Goal: Transaction & Acquisition: Purchase product/service

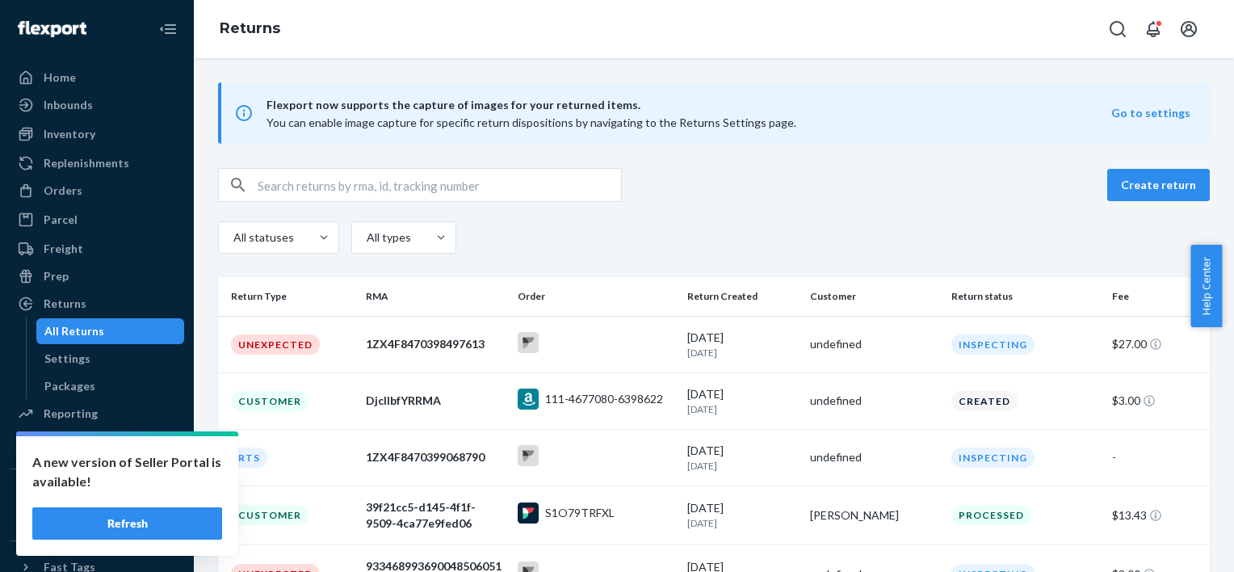
scroll to position [132, 0]
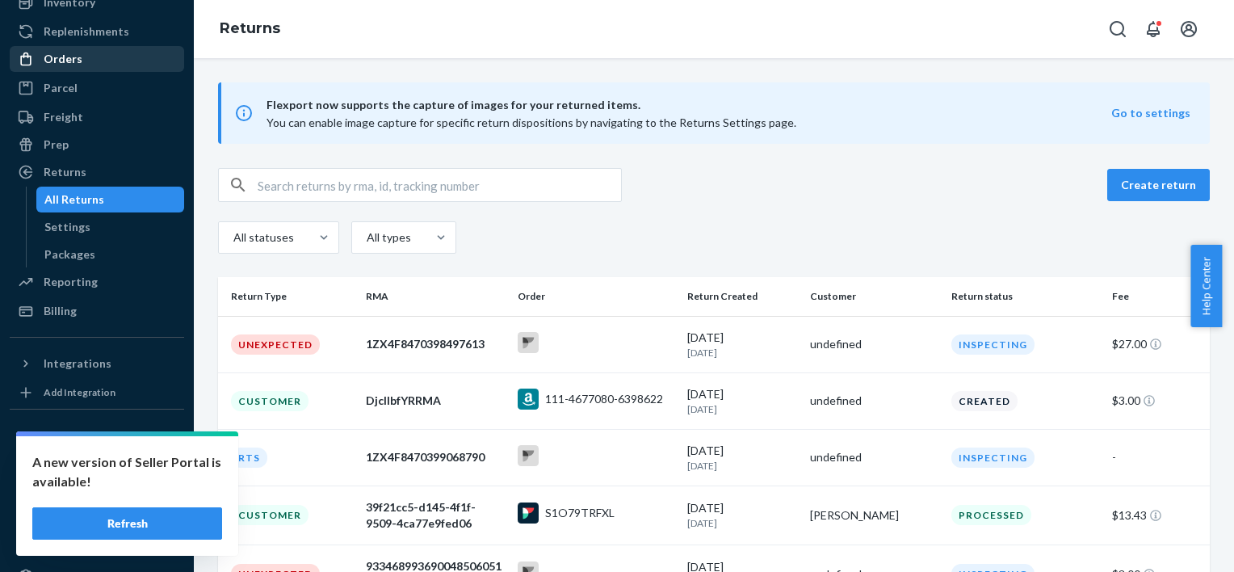
click at [90, 53] on div "Orders" at bounding box center [96, 59] width 171 height 23
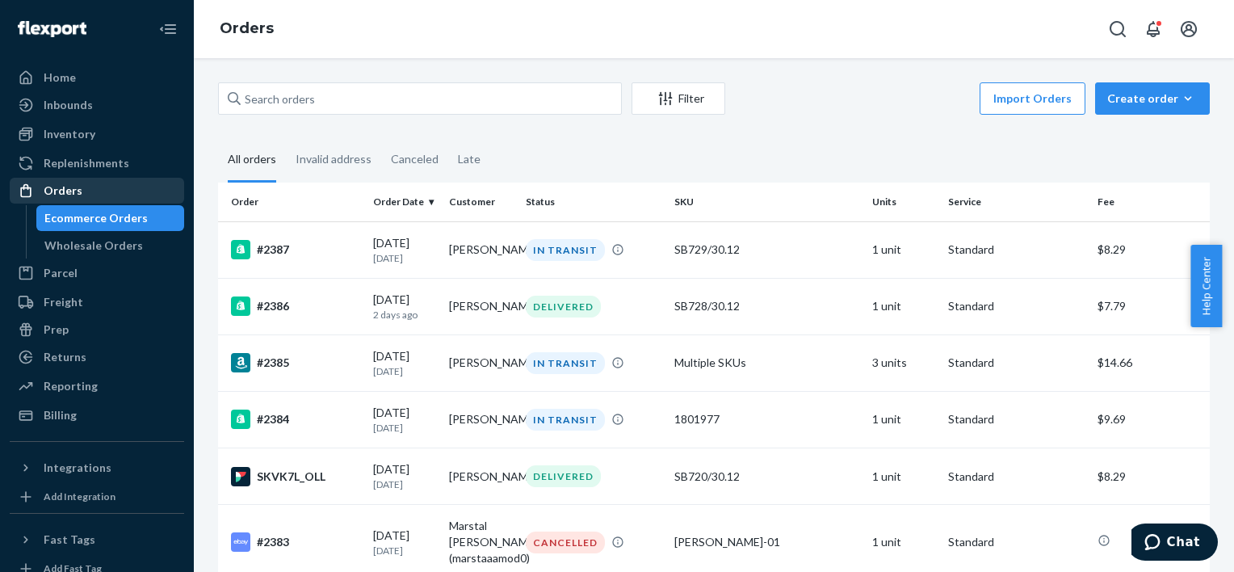
click at [95, 184] on div "Orders" at bounding box center [96, 190] width 171 height 23
click at [132, 178] on link "Orders" at bounding box center [97, 191] width 174 height 26
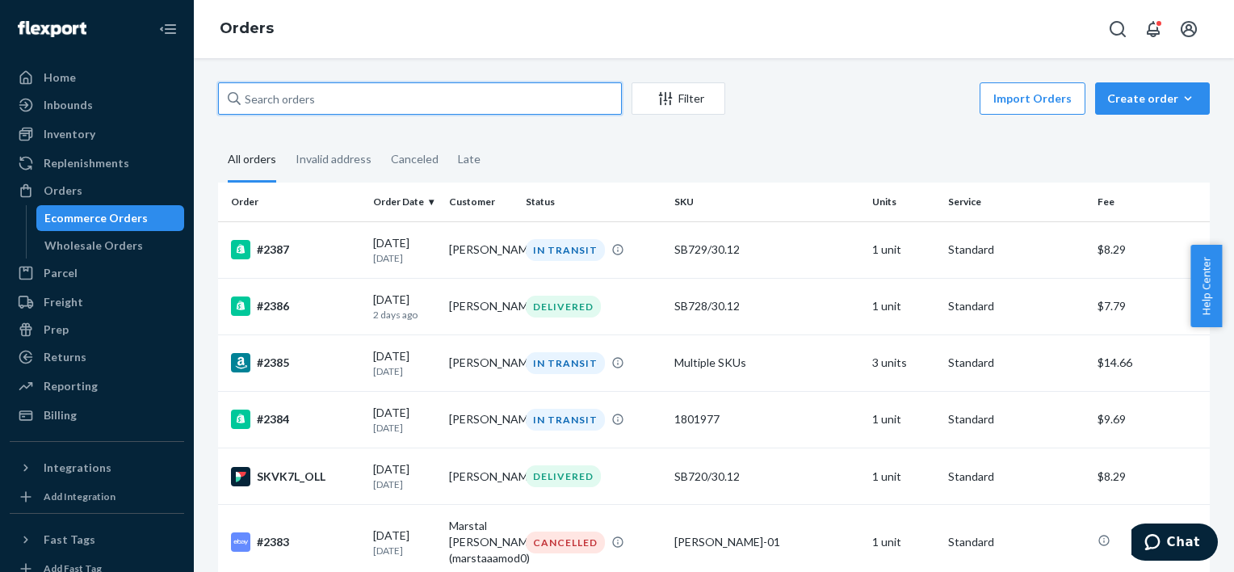
click at [372, 103] on input "text" at bounding box center [420, 98] width 404 height 32
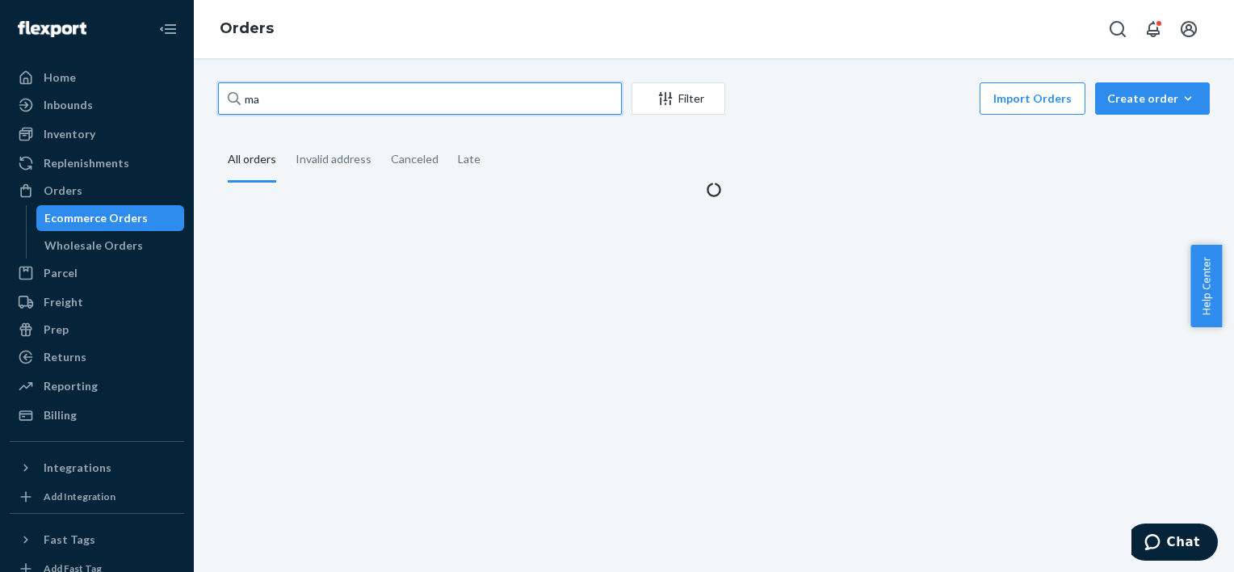
type input "m"
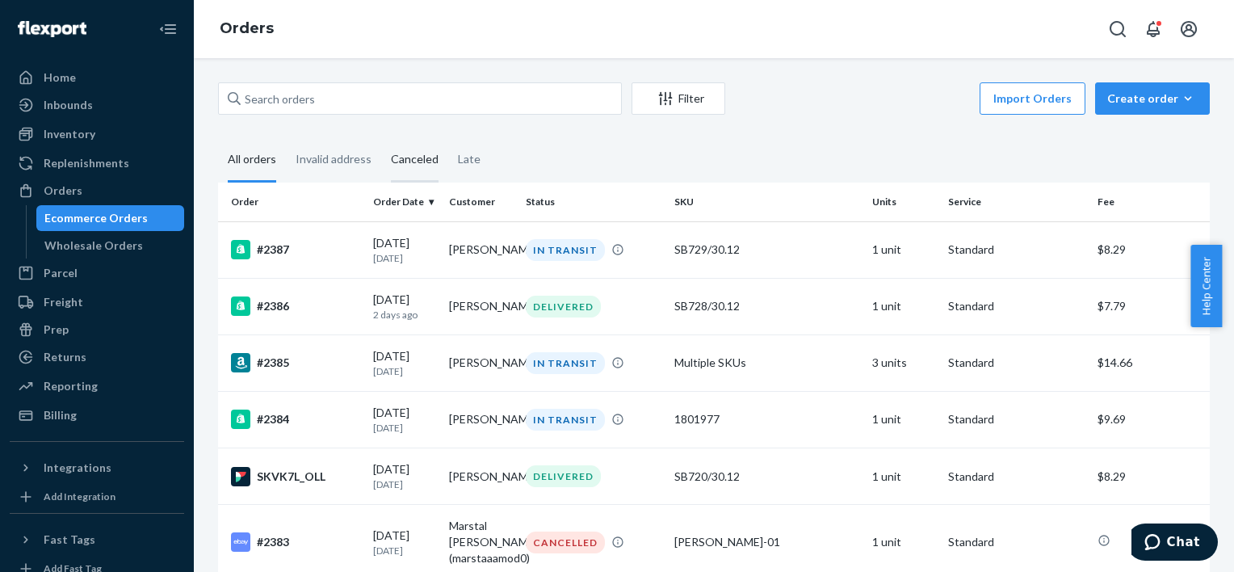
click at [397, 157] on div "Canceled" at bounding box center [415, 160] width 48 height 44
click at [381, 138] on input "Canceled" at bounding box center [381, 138] width 0 height 0
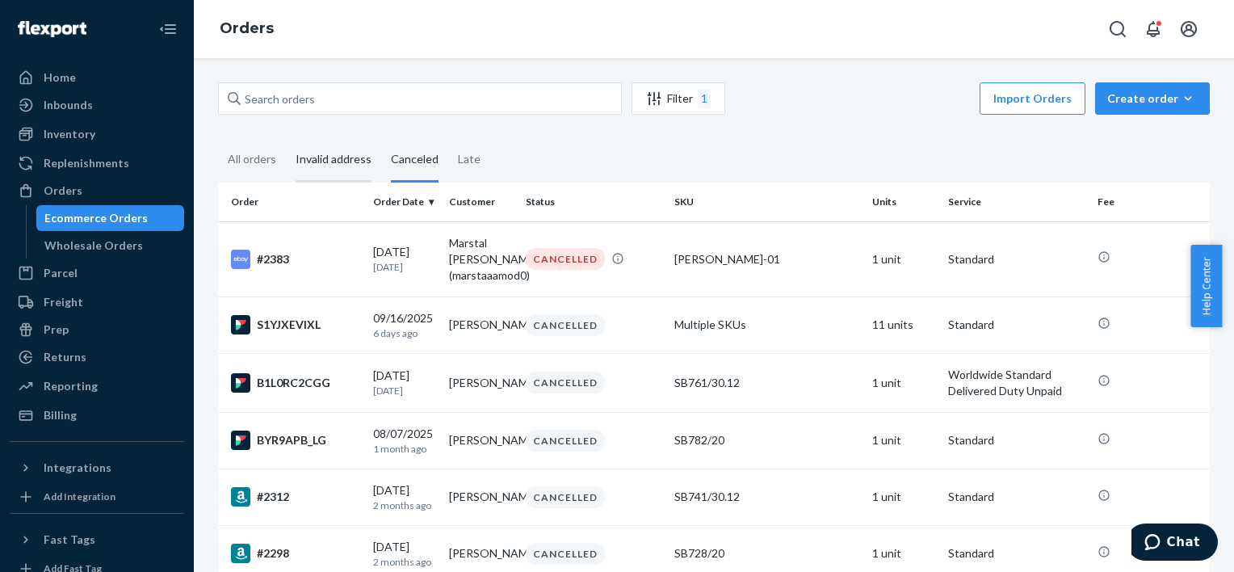
click at [334, 145] on div "Invalid address" at bounding box center [334, 160] width 76 height 44
click at [286, 138] on input "Invalid address" at bounding box center [286, 138] width 0 height 0
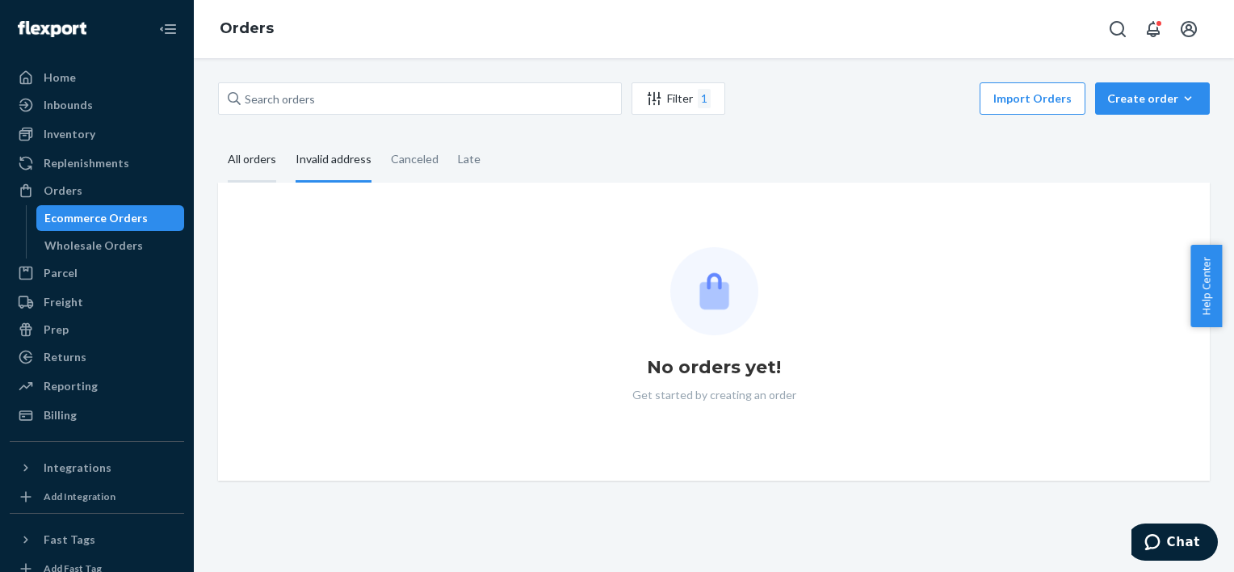
click at [247, 149] on div "All orders" at bounding box center [252, 160] width 48 height 44
click at [218, 138] on input "All orders" at bounding box center [218, 138] width 0 height 0
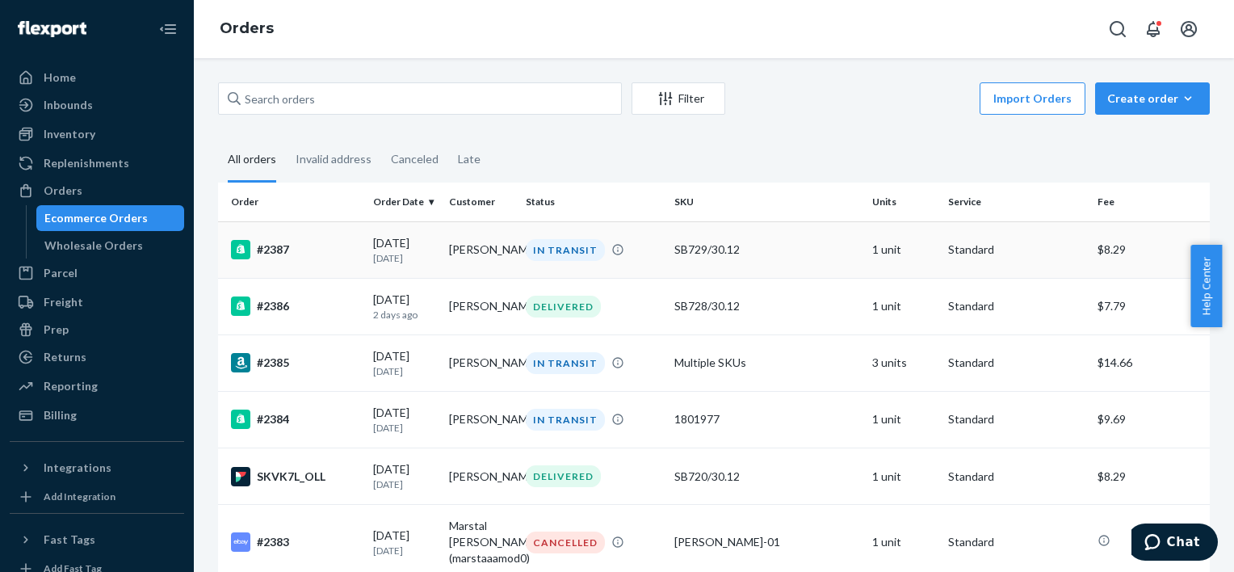
scroll to position [139, 0]
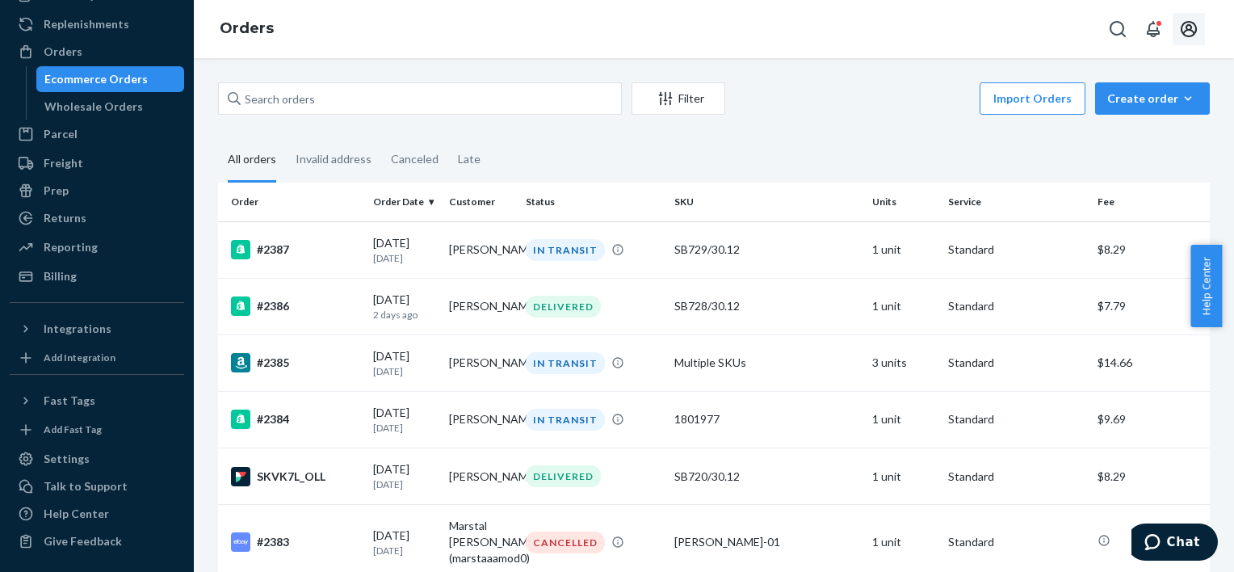
click at [1189, 27] on icon "Open account menu" at bounding box center [1188, 28] width 19 height 19
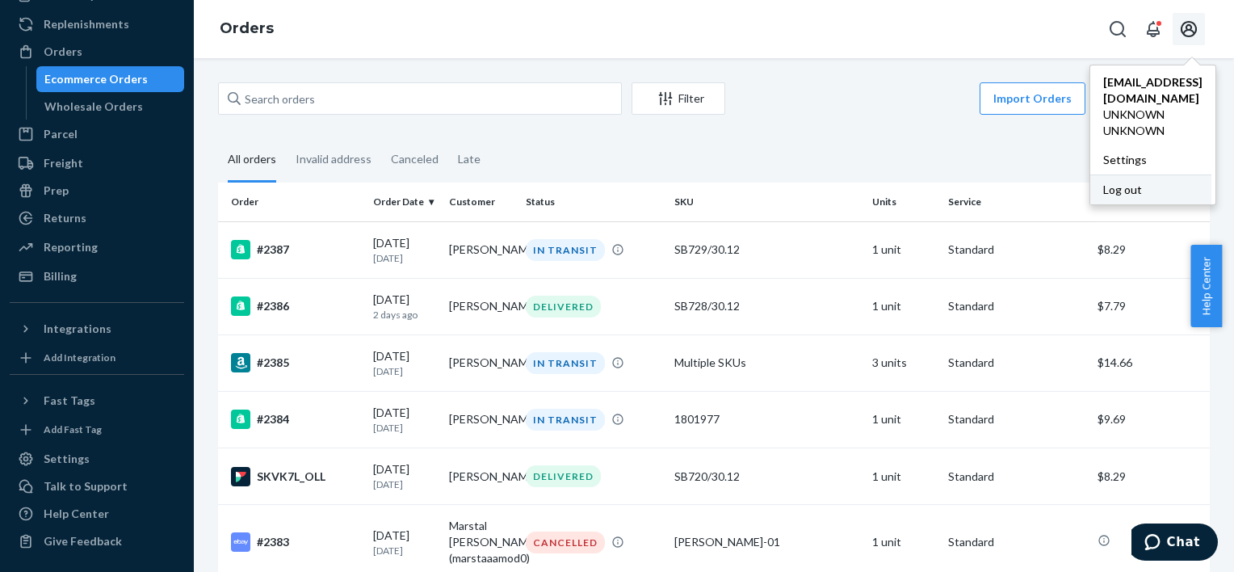
click at [1124, 174] on div "Log out" at bounding box center [1151, 189] width 121 height 30
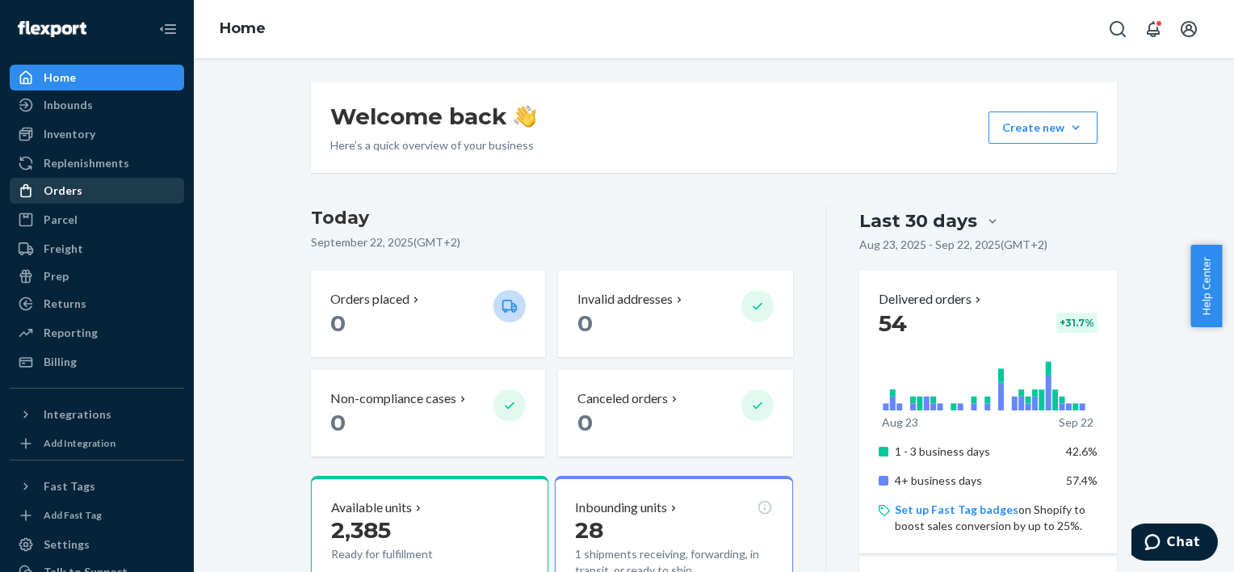
click at [103, 182] on div "Orders" at bounding box center [96, 190] width 171 height 23
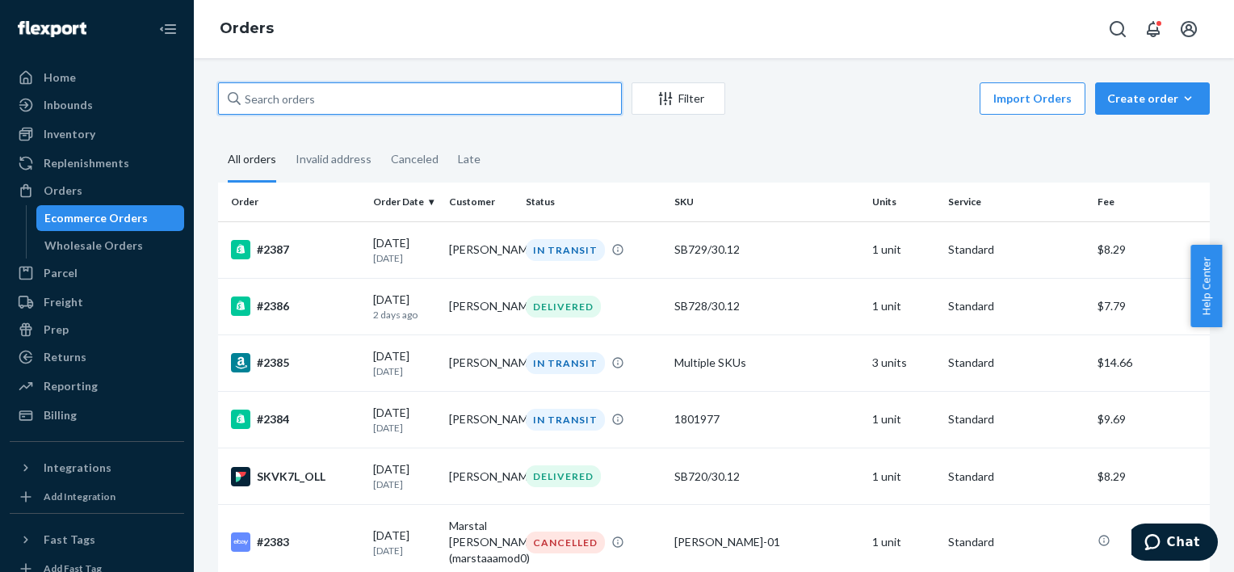
click at [330, 90] on input "text" at bounding box center [420, 98] width 404 height 32
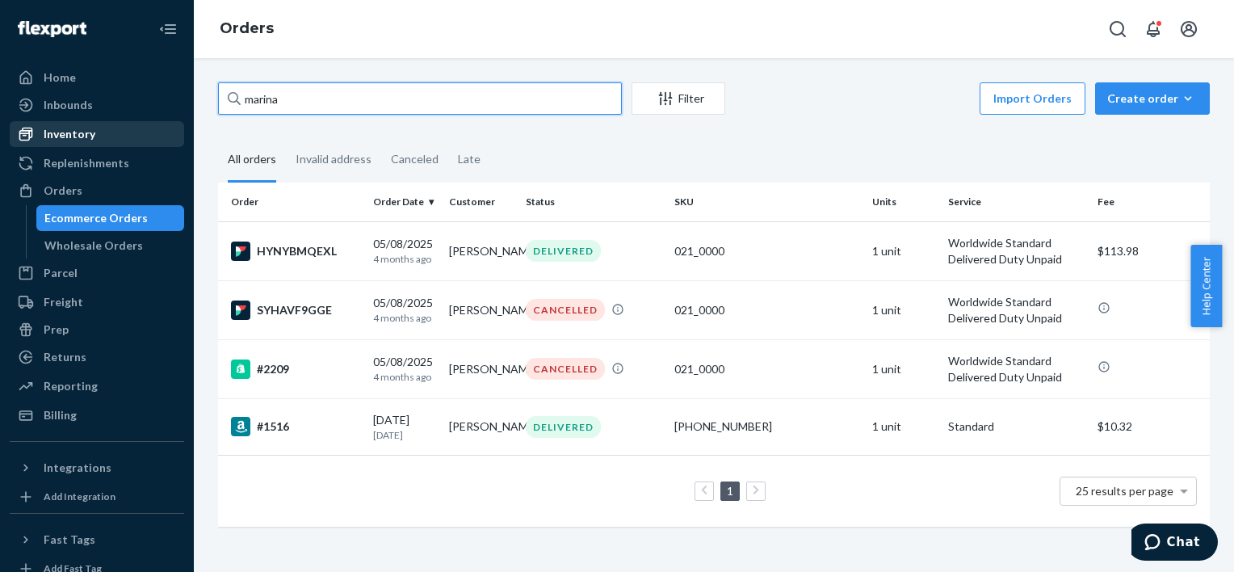
drag, startPoint x: 184, startPoint y: 136, endPoint x: 155, endPoint y: 145, distance: 30.7
click at [155, 145] on div "Home Inbounds Shipping Plans Problems Inventory Products Replenishments Orders …" at bounding box center [617, 286] width 1234 height 572
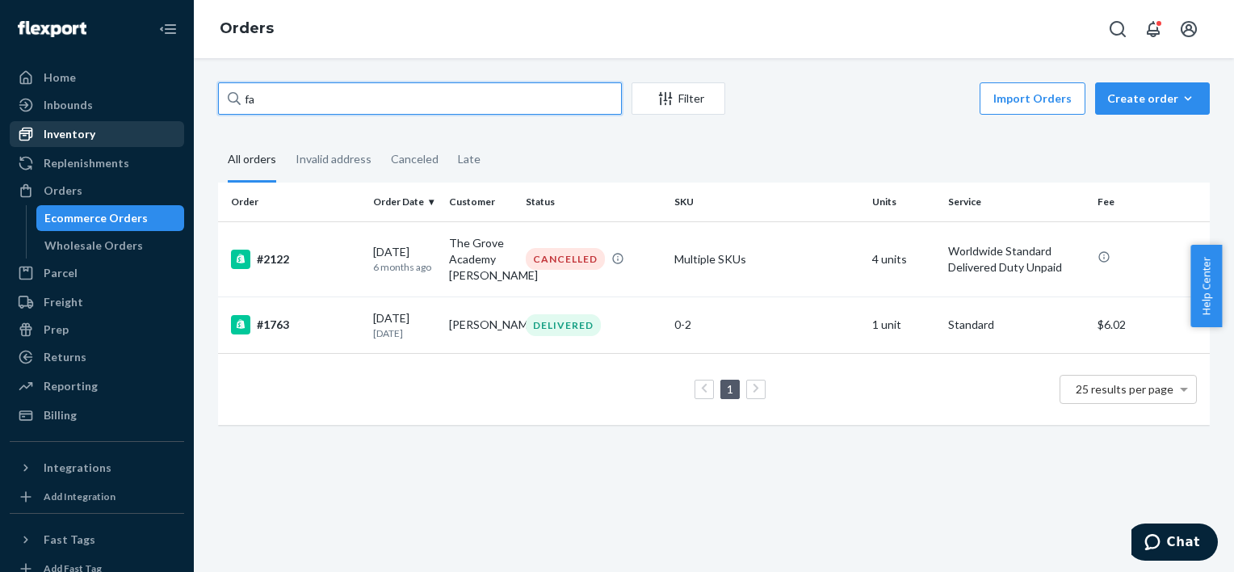
type input "f"
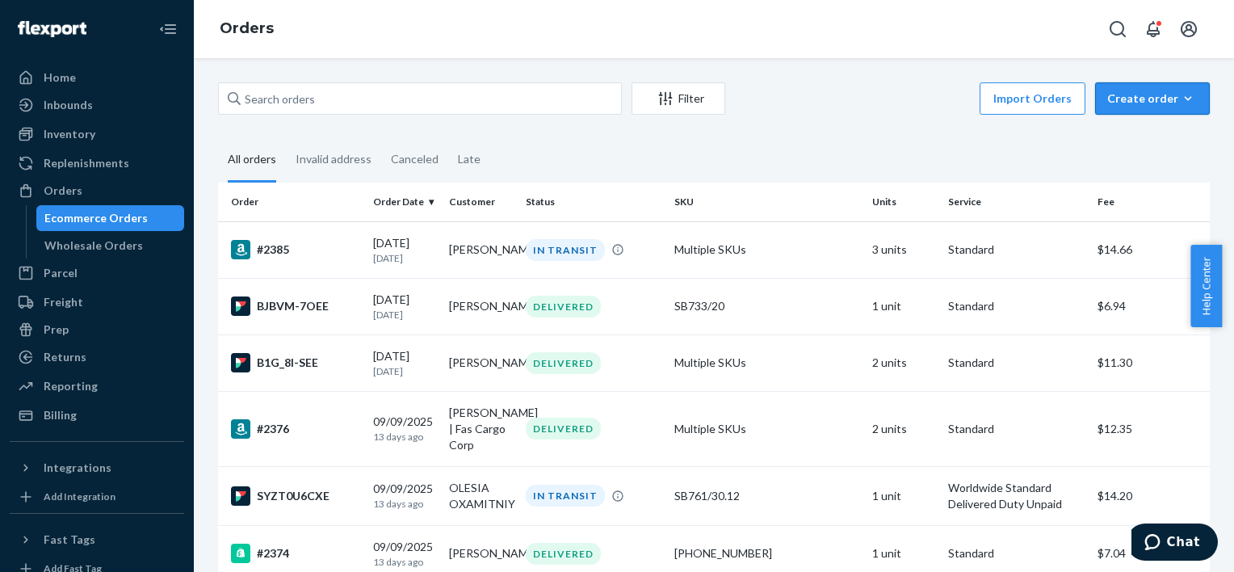
click at [1150, 87] on button "Create order Ecommerce order Removal order" at bounding box center [1152, 98] width 115 height 32
click at [1147, 132] on span "Ecommerce order" at bounding box center [1162, 137] width 100 height 11
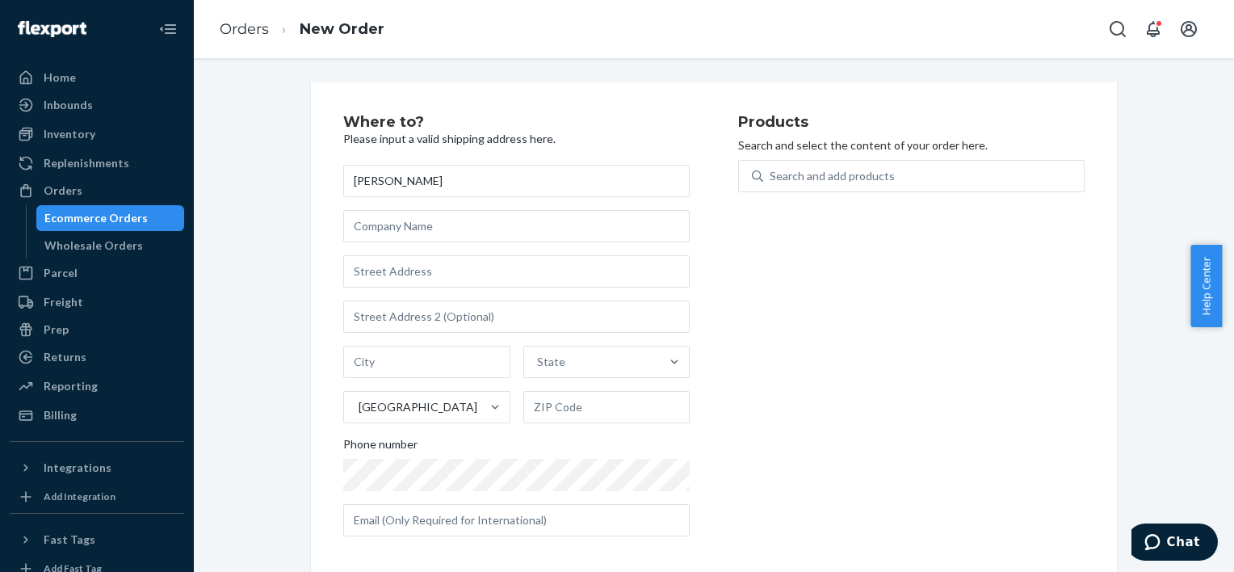
type input "MARINA FAIETA"
click at [501, 275] on input "text" at bounding box center [516, 271] width 347 height 32
paste input "7980 Conarroe Road"
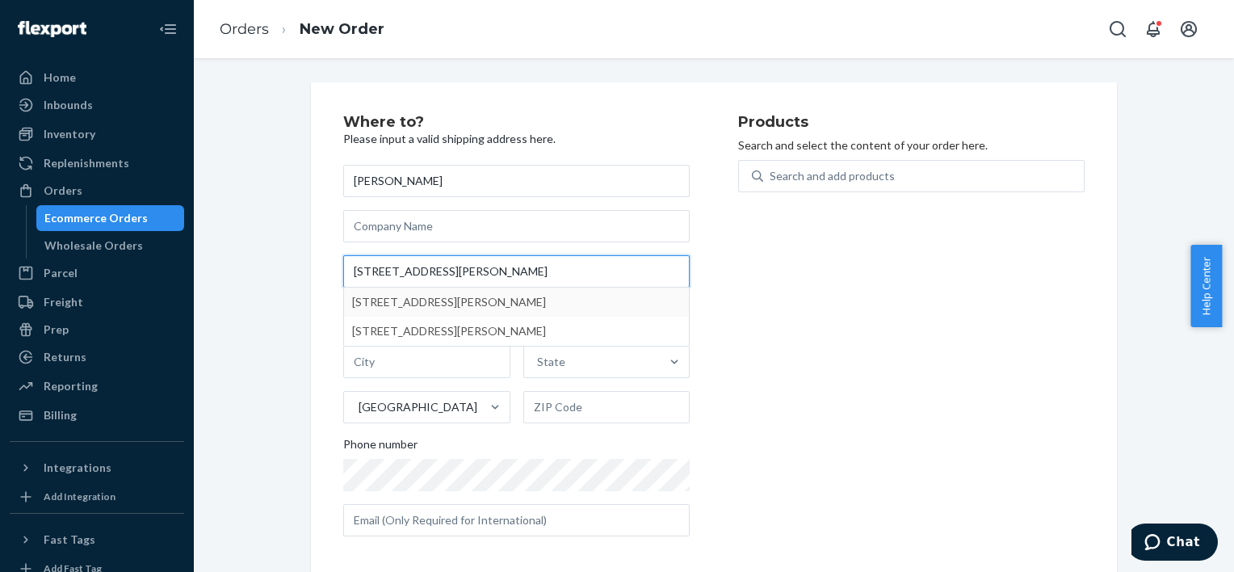
type input "7980 Conarroe Road"
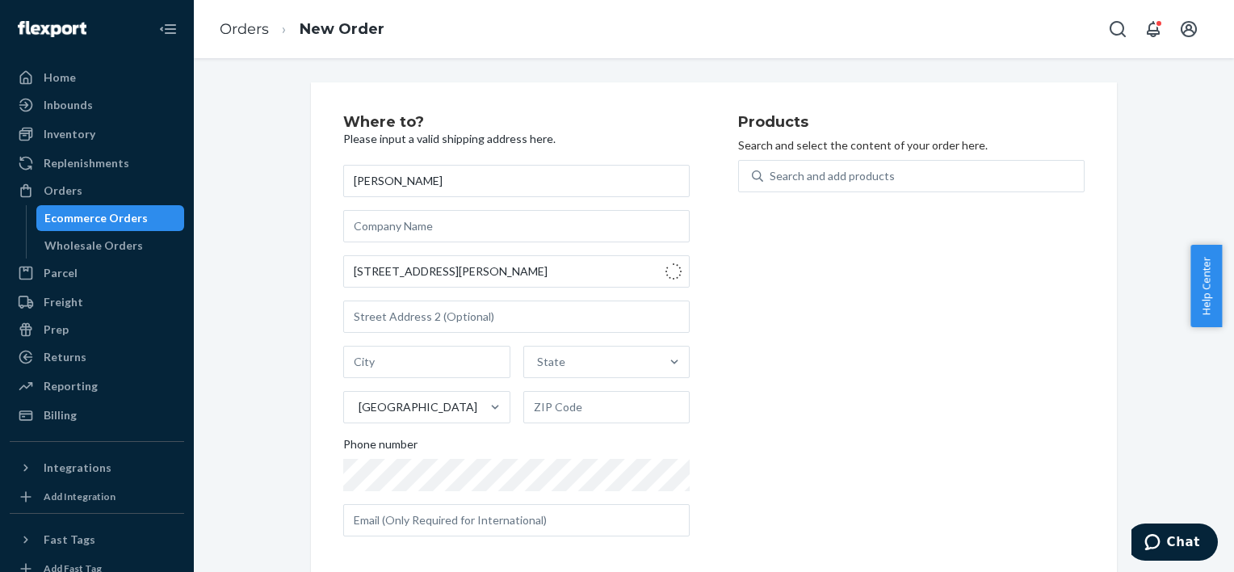
type input "Indianapolis"
type input "46278"
type input "7980 Conarroe Rd"
click at [855, 158] on div "Products Search and select the content of your order here. Search and add produ…" at bounding box center [911, 332] width 347 height 435
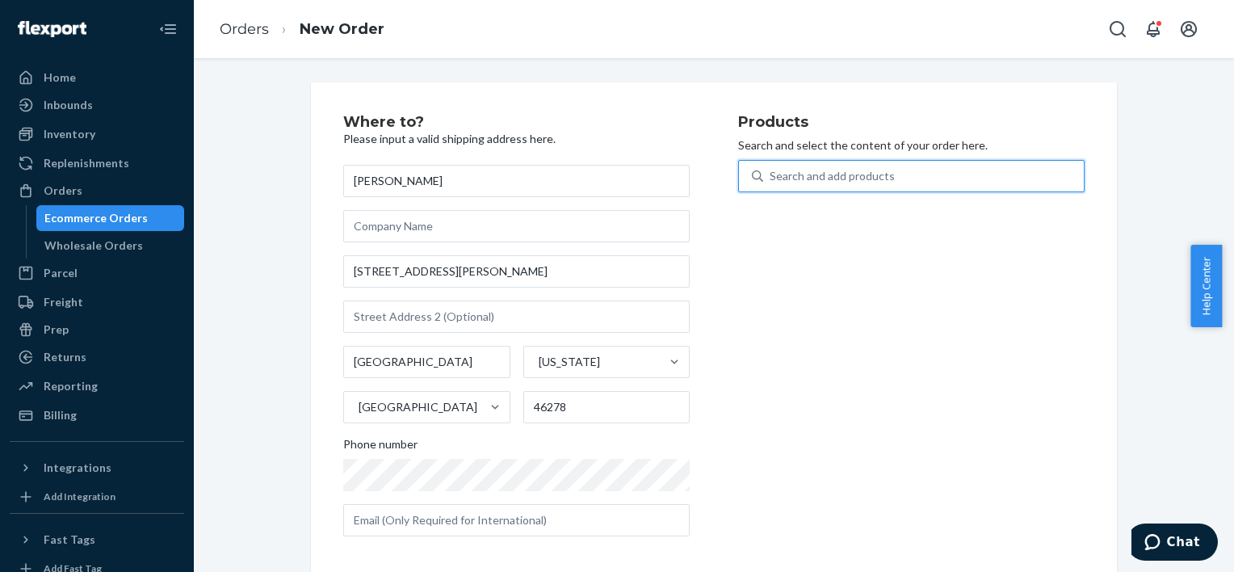
click at [855, 173] on div "Search and add products" at bounding box center [832, 176] width 125 height 16
click at [771, 173] on input "0 results available. Use Up and Down to choose options, press Enter to select t…" at bounding box center [771, 176] width 2 height 16
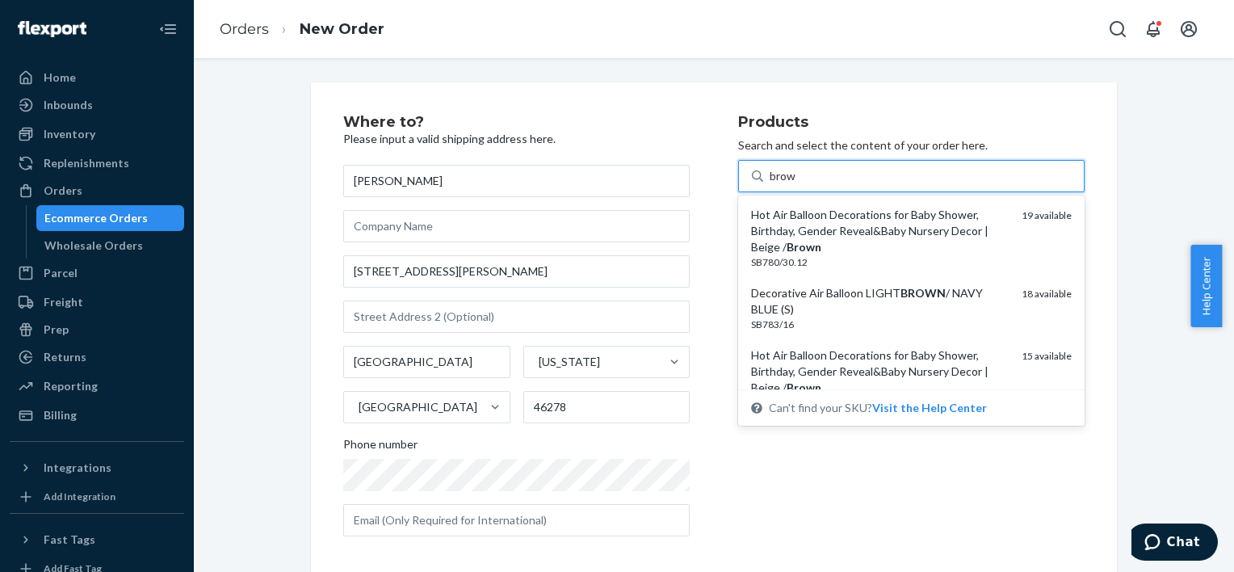
type input "brown"
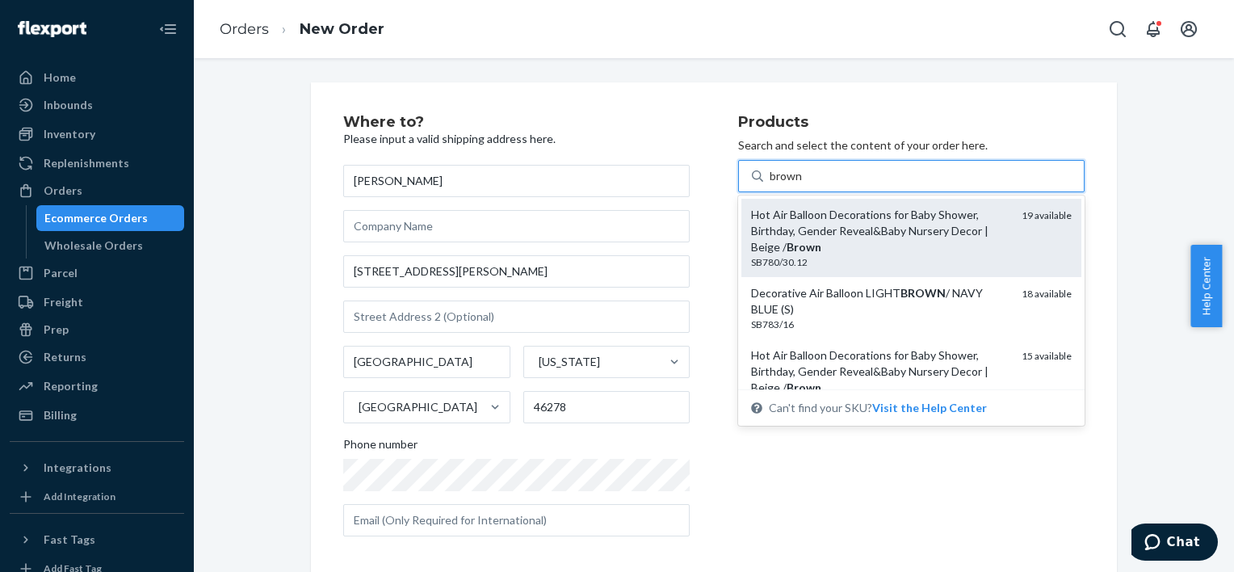
click at [979, 217] on div "Hot Air Balloon Decorations for Baby Shower, Birthday, Gender Reveal&Baby Nurse…" at bounding box center [880, 231] width 258 height 48
click at [804, 184] on input "brown" at bounding box center [787, 176] width 34 height 16
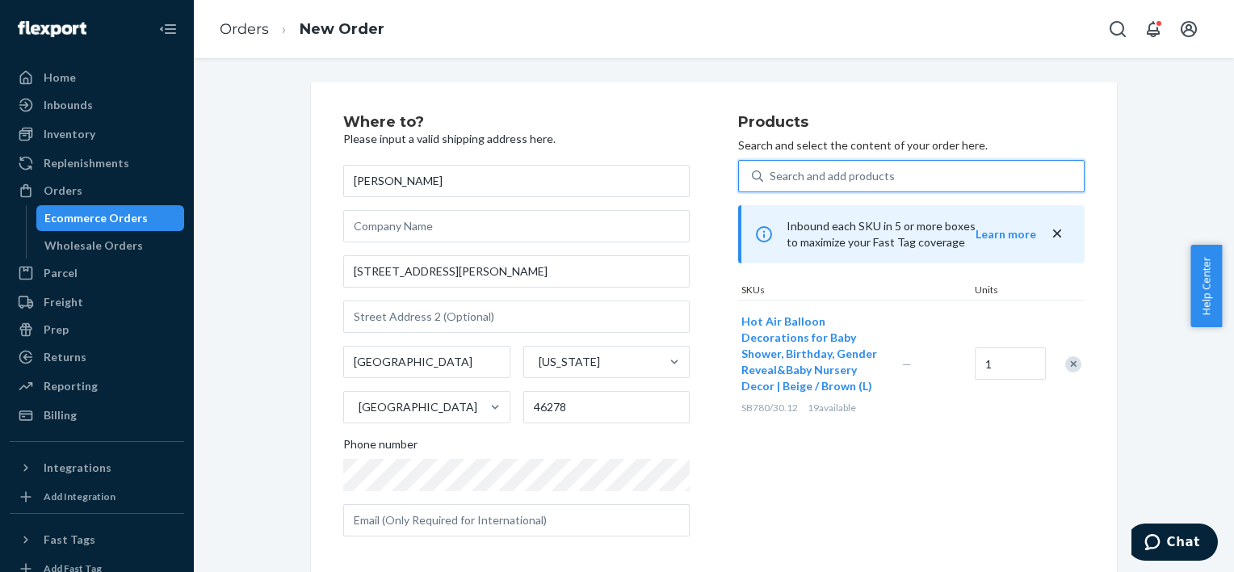
click at [1056, 237] on icon "close" at bounding box center [1057, 233] width 16 height 16
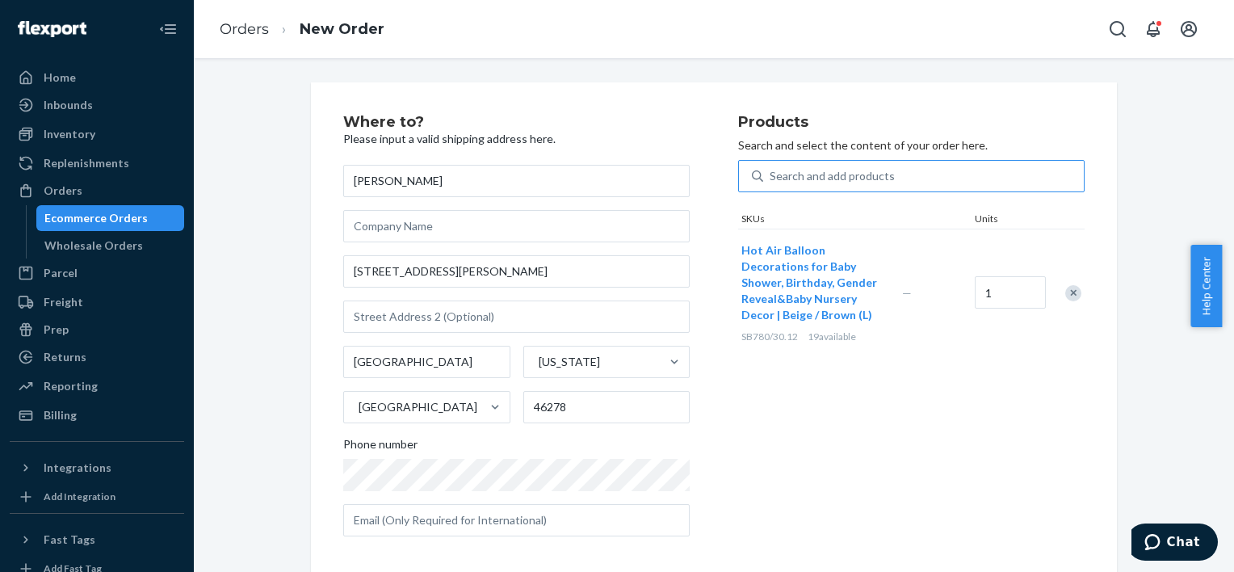
click at [872, 173] on div "Search and add products" at bounding box center [832, 176] width 125 height 16
click at [771, 173] on input "Search and add products" at bounding box center [771, 176] width 2 height 16
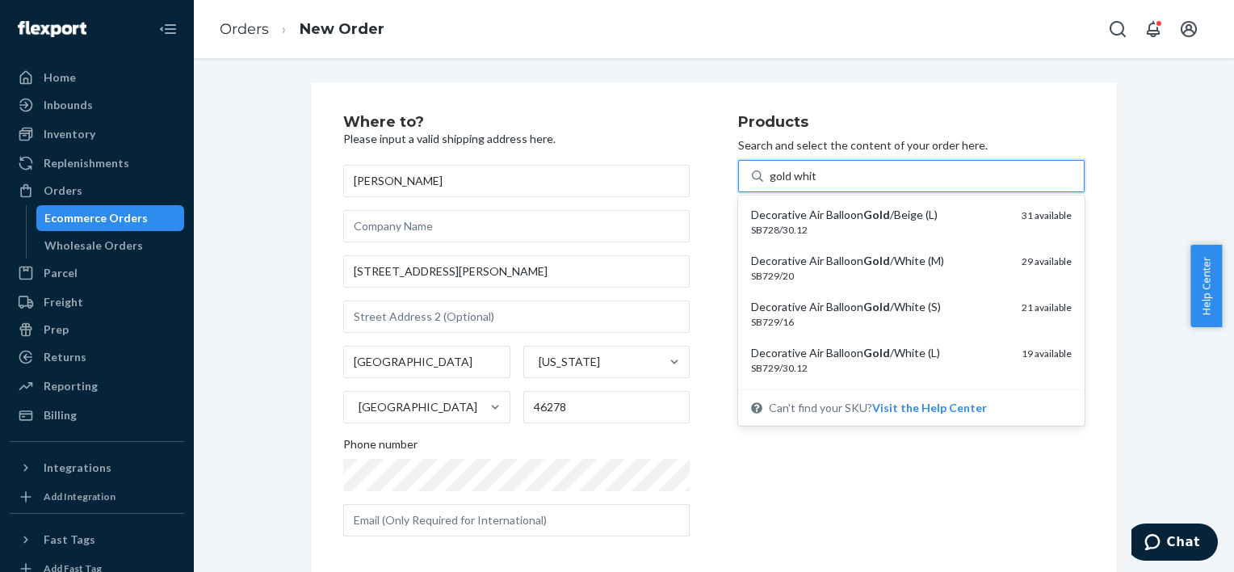
type input "gold white"
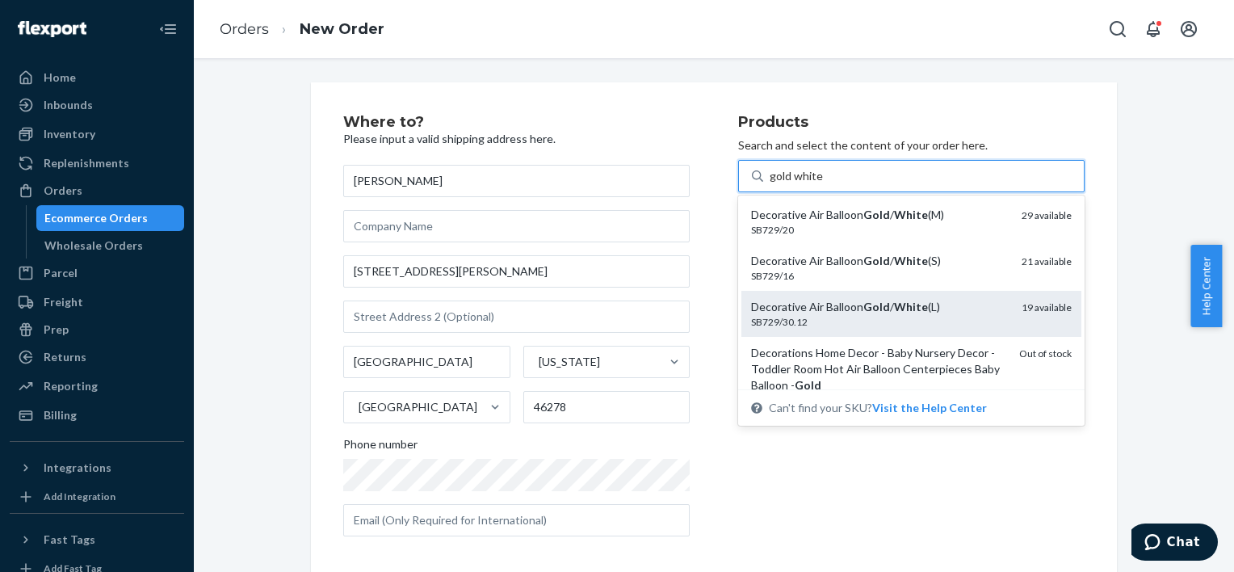
click at [880, 315] on div "SB729/30.12" at bounding box center [880, 322] width 258 height 14
click at [823, 184] on input "gold white" at bounding box center [796, 176] width 53 height 16
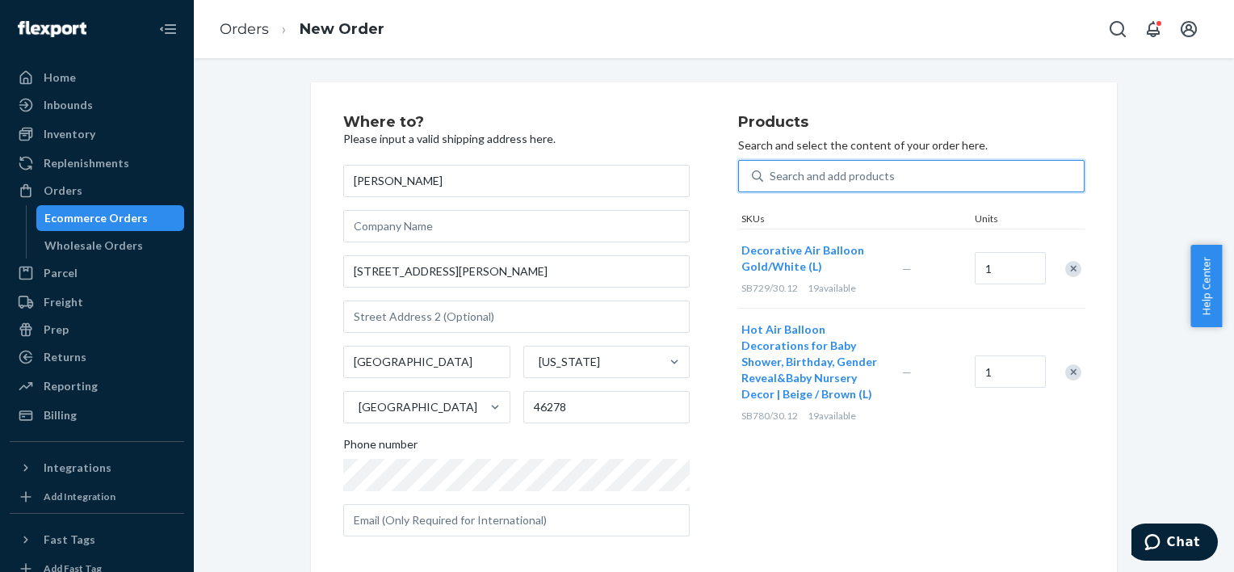
click at [893, 176] on div "Search and add products" at bounding box center [923, 176] width 321 height 29
click at [771, 176] on input "0 results available. Use Up and Down to choose options, press Enter to select t…" at bounding box center [771, 176] width 2 height 16
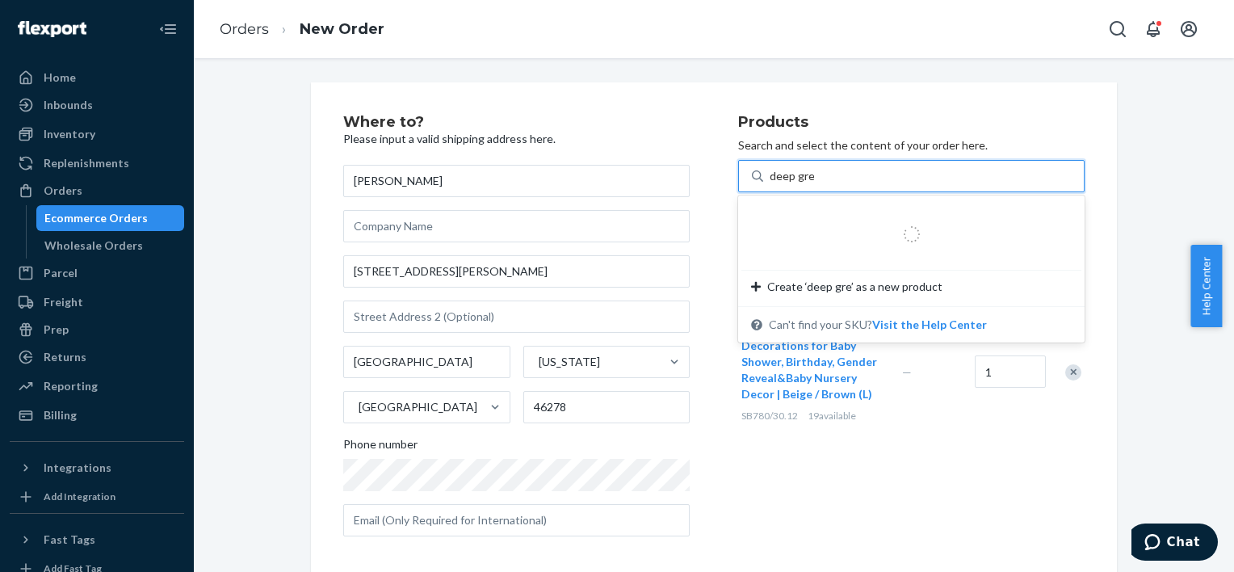
type input "deep green"
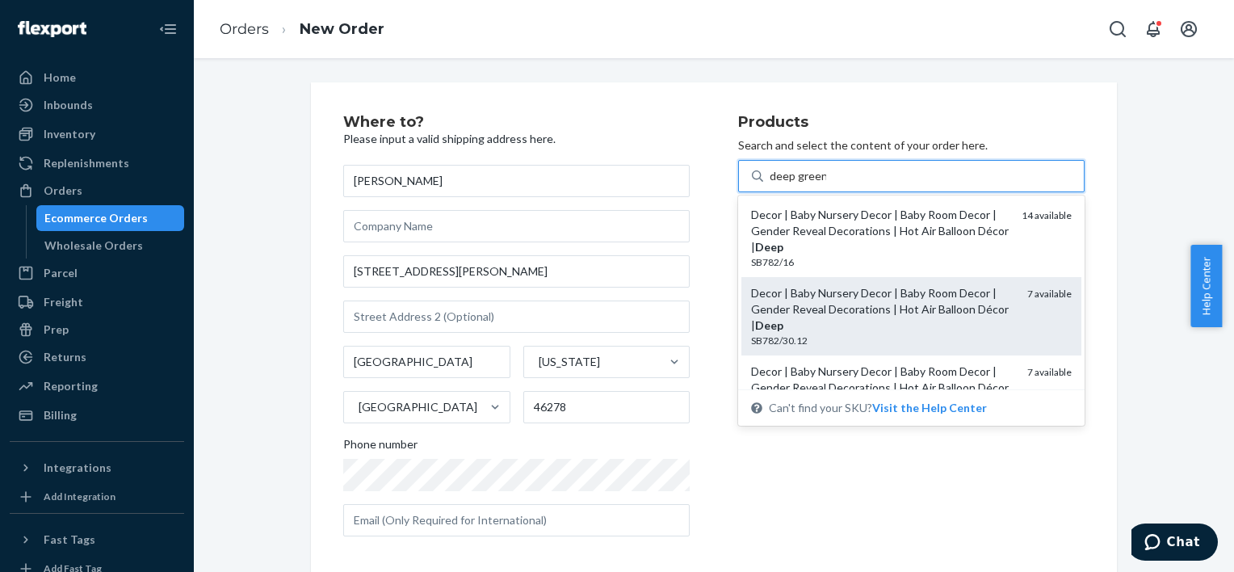
click at [892, 300] on div "Decor | Baby Nursery Decor | Baby Room Decor | Gender Reveal Decorations | Hot …" at bounding box center [882, 309] width 263 height 48
click at [826, 184] on input "deep green" at bounding box center [798, 176] width 57 height 16
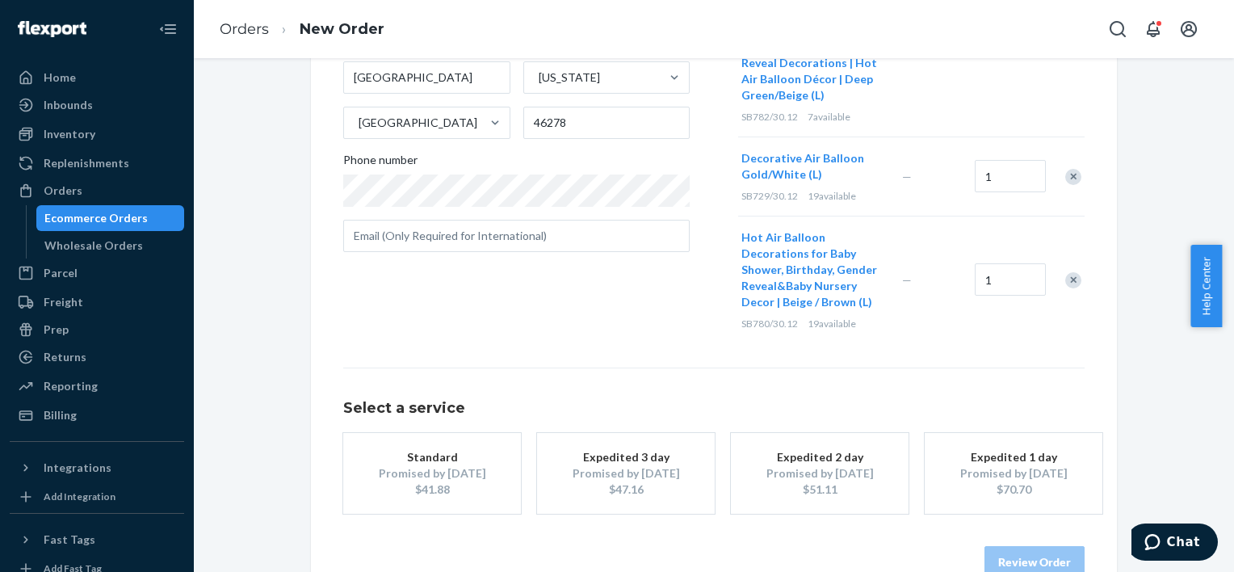
scroll to position [287, 0]
click at [465, 431] on button "Standard Promised by Oct 1, 2025 $41.88" at bounding box center [432, 471] width 178 height 81
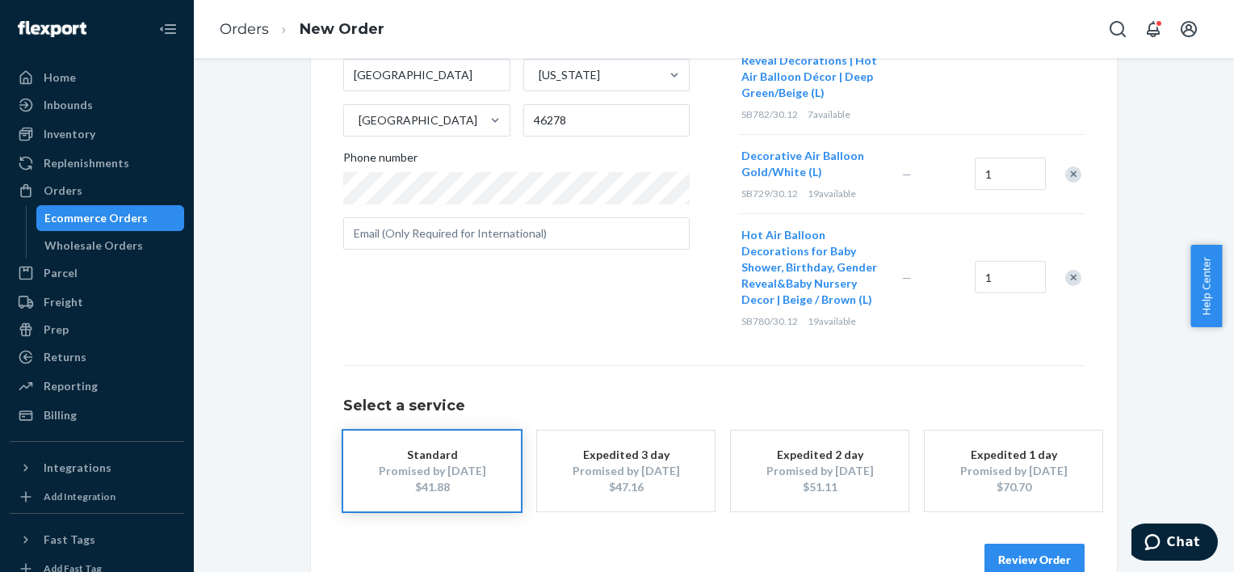
click at [990, 544] on button "Review Order" at bounding box center [1035, 560] width 100 height 32
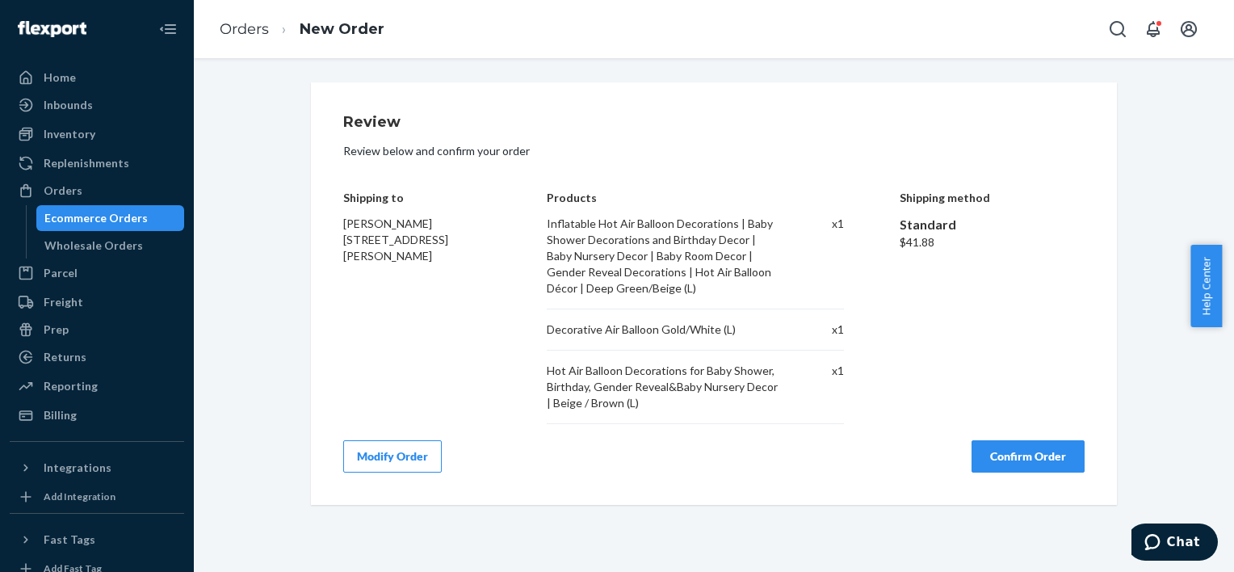
click at [1012, 465] on button "Confirm Order" at bounding box center [1028, 456] width 113 height 32
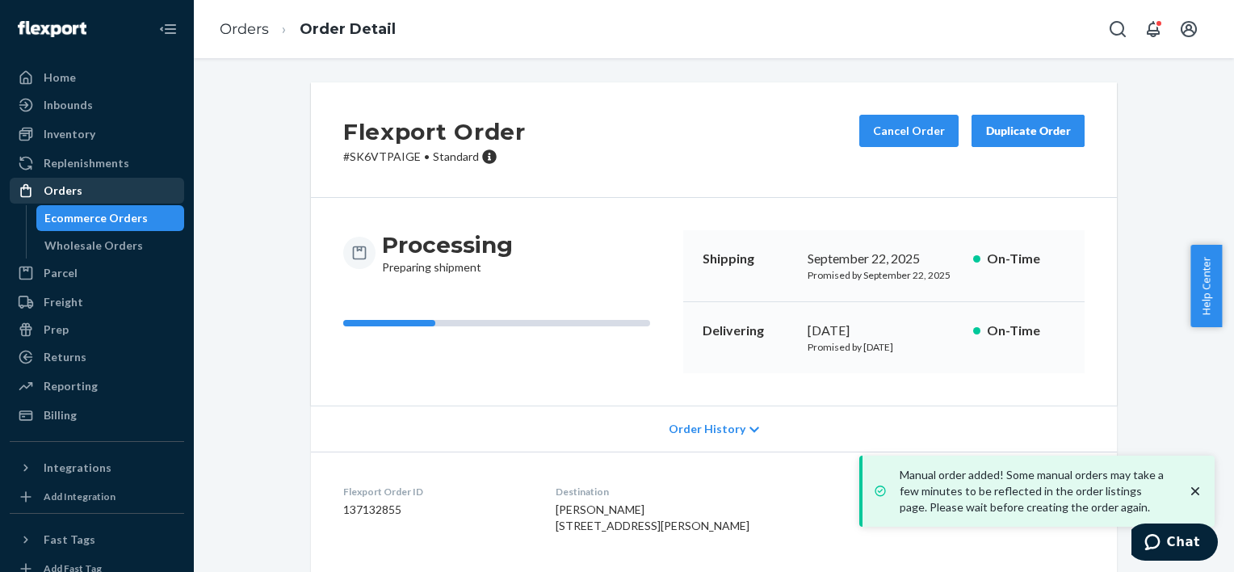
click at [97, 183] on div "Orders" at bounding box center [96, 190] width 171 height 23
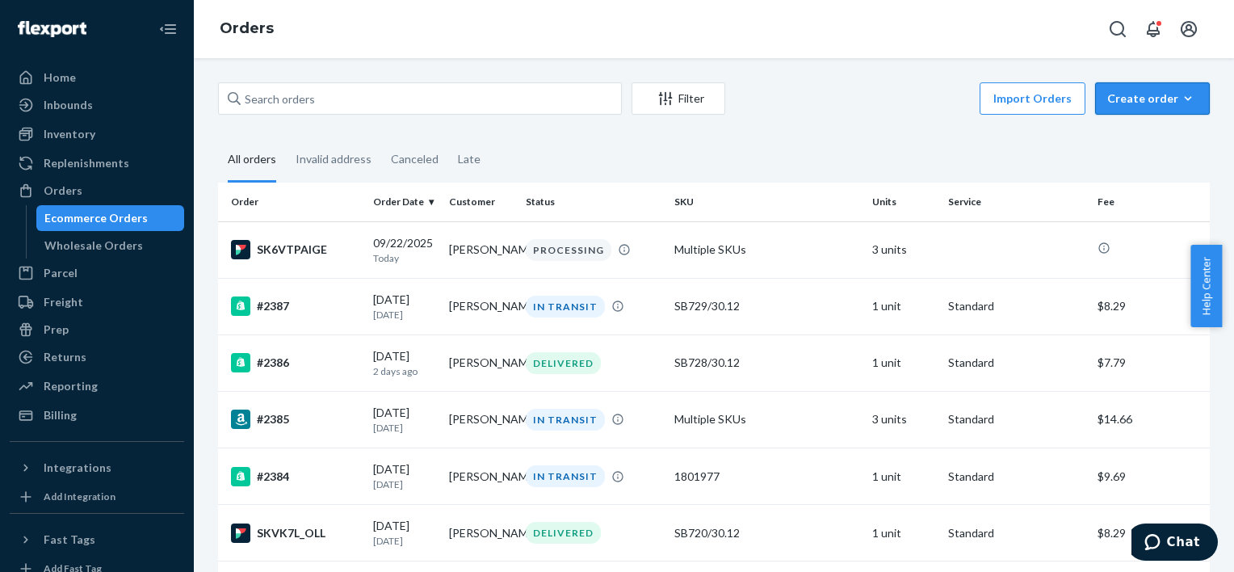
click at [1112, 96] on div "Create order" at bounding box center [1152, 98] width 90 height 16
click at [1099, 132] on button "Ecommerce order" at bounding box center [1176, 137] width 155 height 35
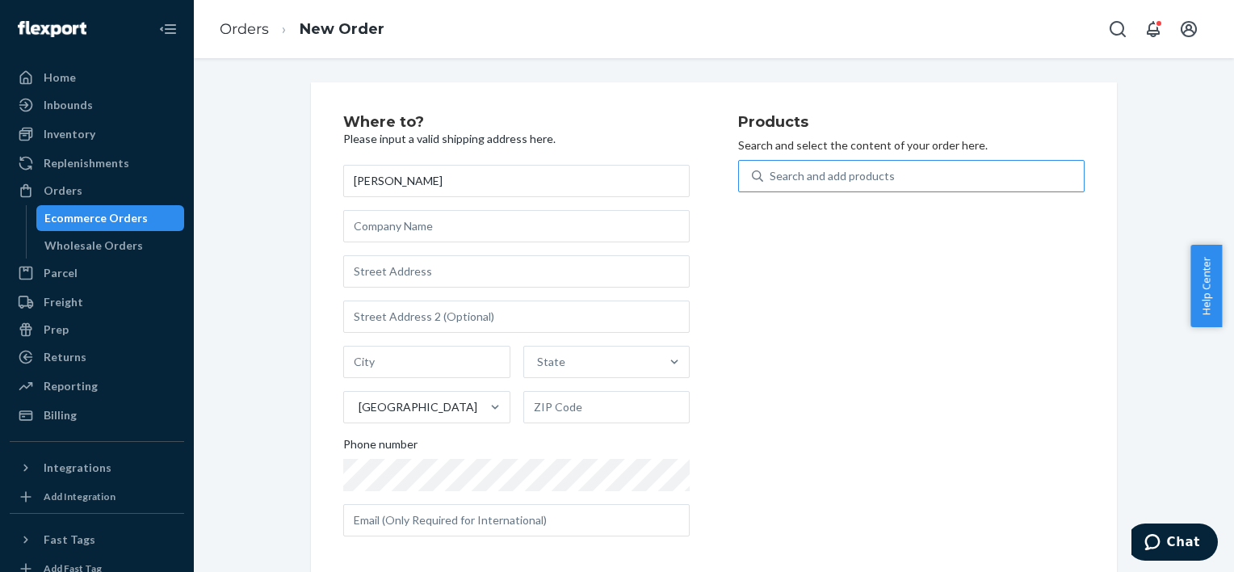
type input "Aaron Barry"
click at [831, 170] on div "Search and add products" at bounding box center [832, 176] width 125 height 16
click at [771, 170] on input "0 results available. Use Up and Down to choose options, press Enter to select t…" at bounding box center [771, 176] width 2 height 16
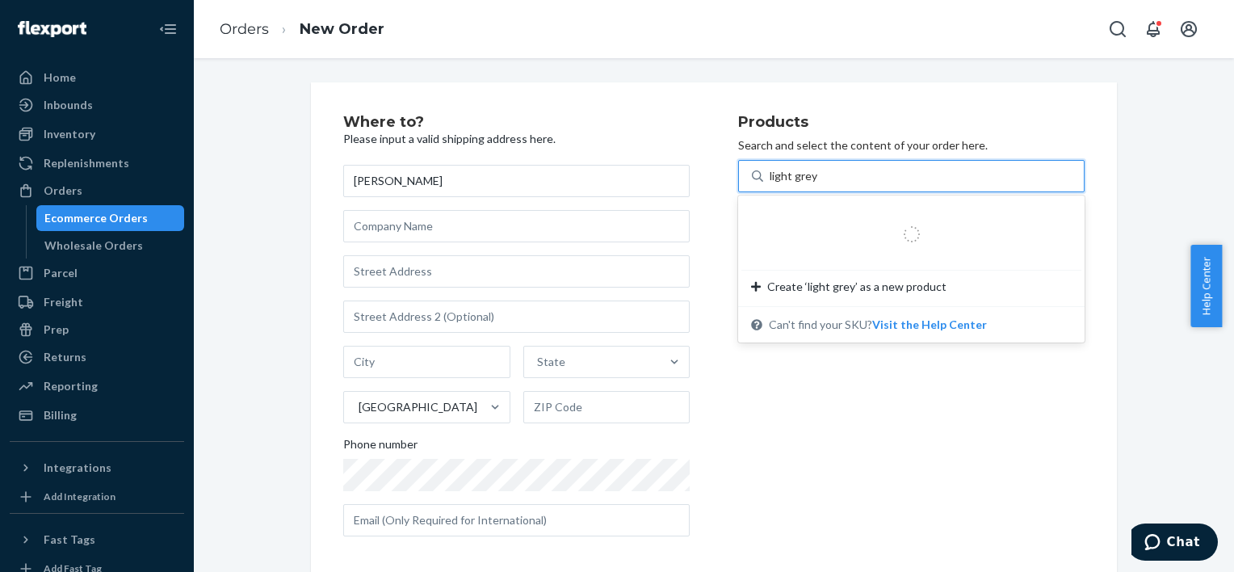
type input "light grey"
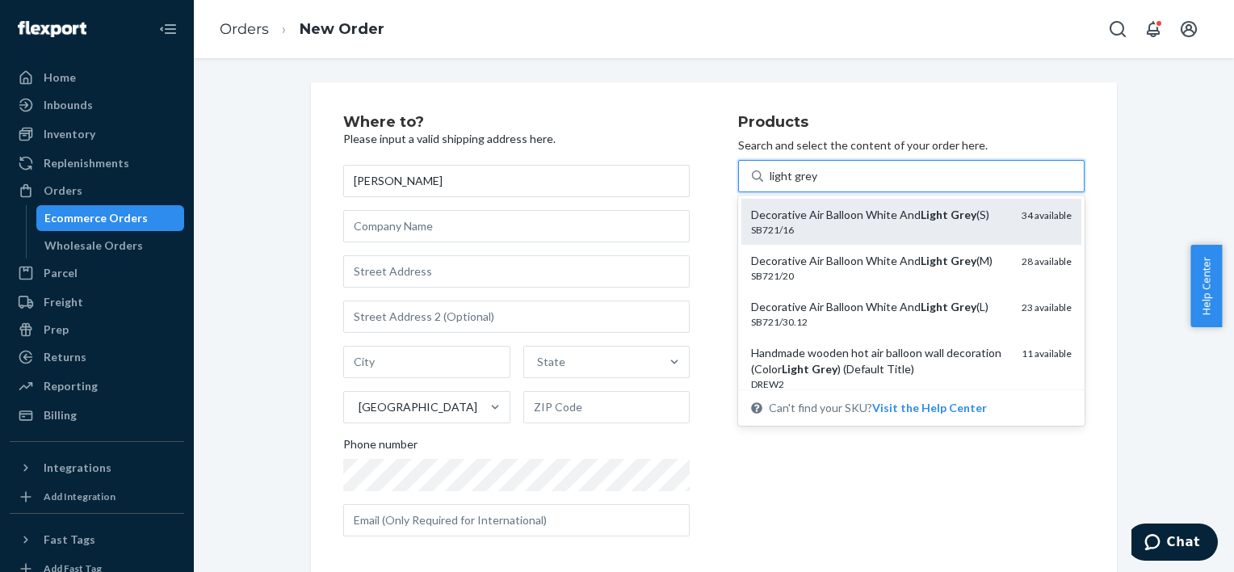
click at [850, 209] on div "Decorative Air Balloon White And Light Grey (S)" at bounding box center [880, 215] width 258 height 16
click at [820, 184] on input "light grey" at bounding box center [795, 176] width 50 height 16
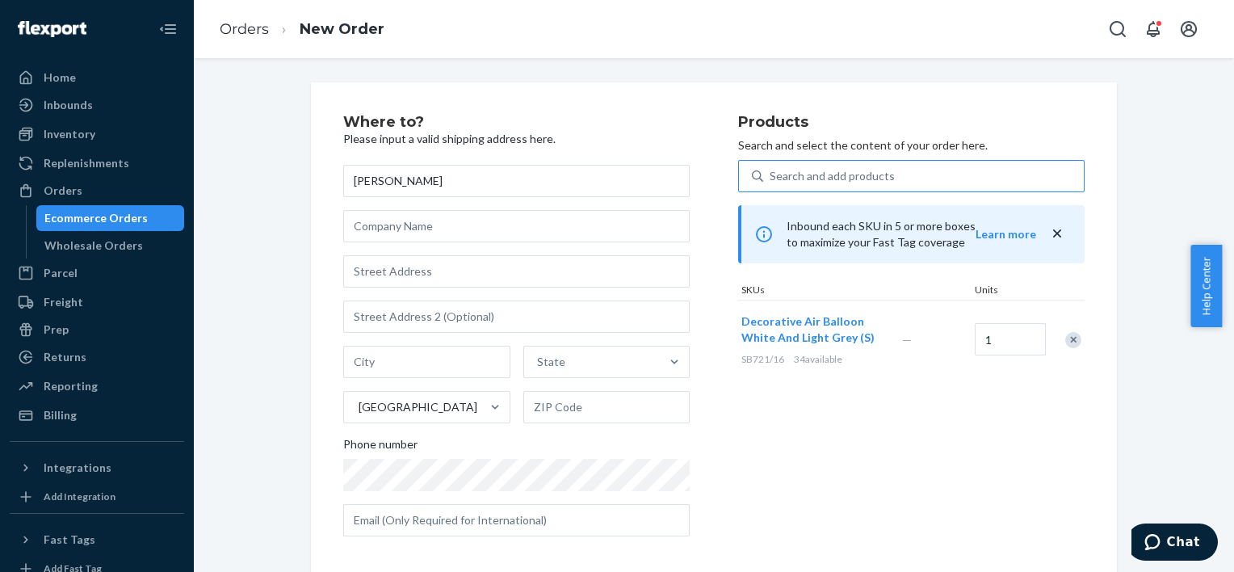
click at [1062, 230] on div "Inbound each SKU in 5 or more boxes to maximize your Fast Tag coverage Learn mo…" at bounding box center [911, 234] width 347 height 58
click at [1051, 229] on icon "close" at bounding box center [1057, 233] width 16 height 16
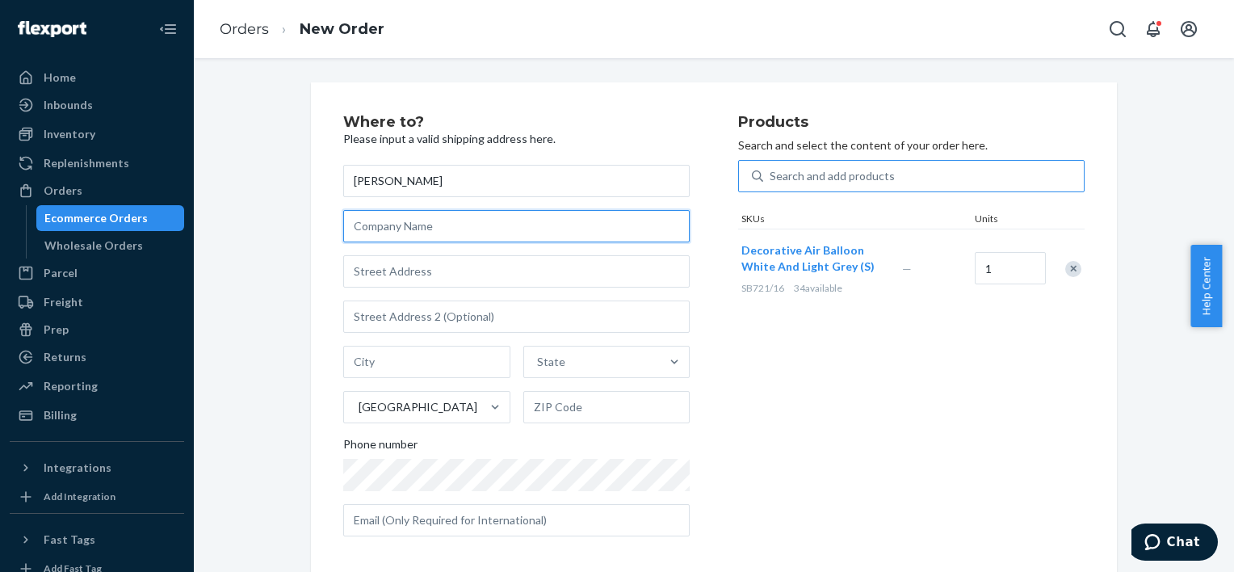
click at [484, 220] on input "text" at bounding box center [516, 226] width 347 height 32
paste input "94 Convent Court"
click at [484, 220] on input "94 Convent Court" at bounding box center [516, 226] width 347 height 32
click at [456, 237] on input "94 Convent Court" at bounding box center [516, 226] width 347 height 32
type input "94 Convent Court"
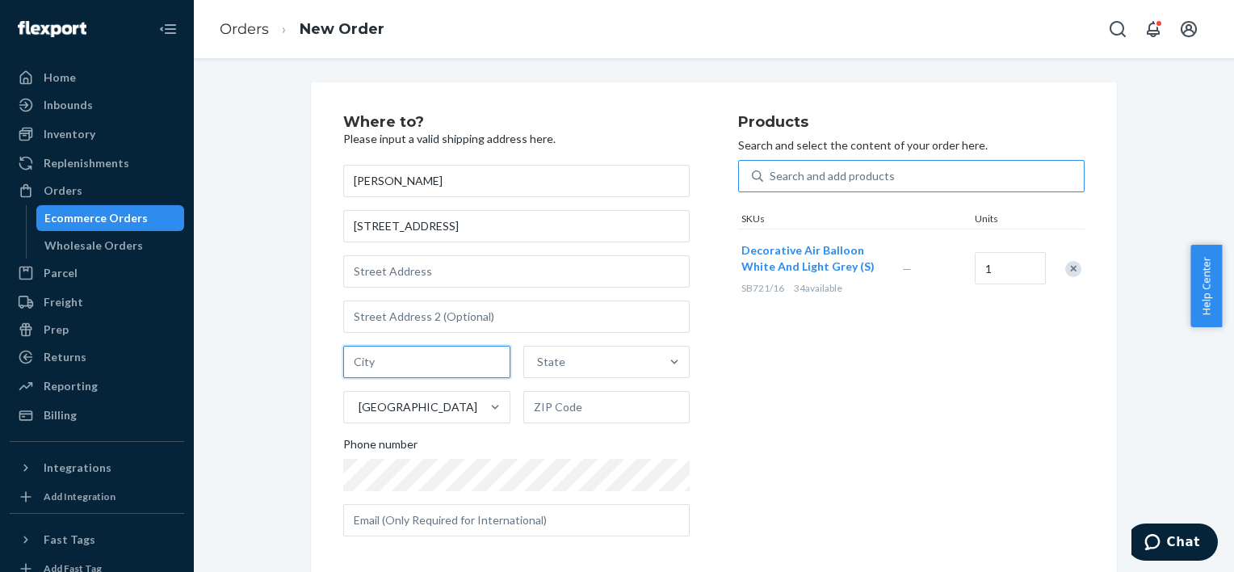
click at [455, 351] on input "text" at bounding box center [426, 362] width 167 height 32
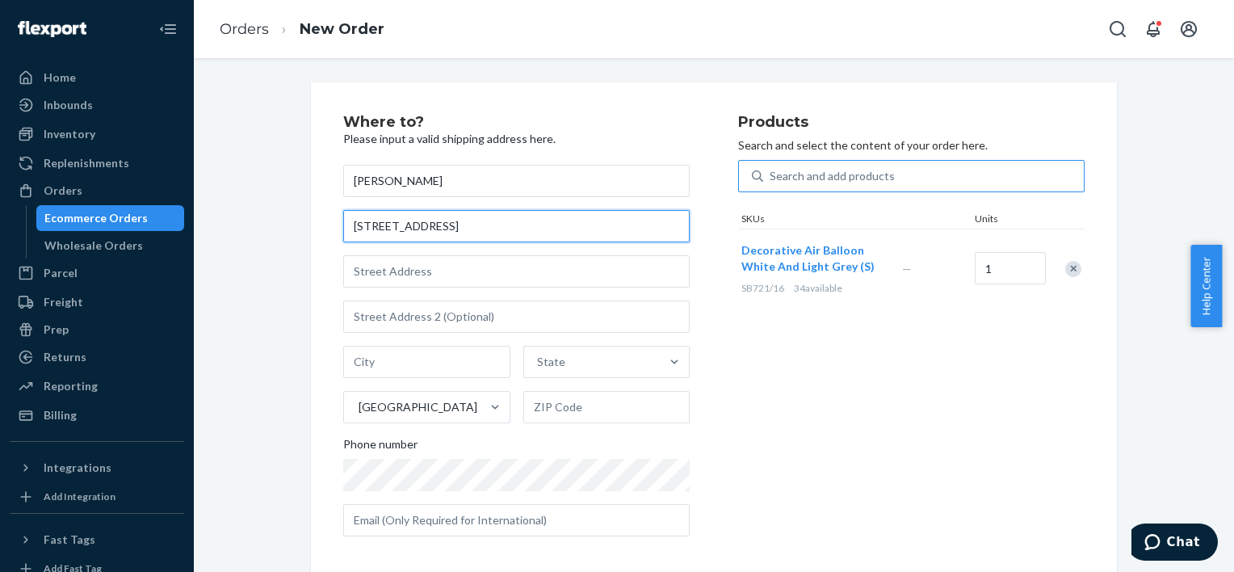
drag, startPoint x: 472, startPoint y: 229, endPoint x: 336, endPoint y: 235, distance: 135.8
click at [343, 235] on input "94 Convent Court" at bounding box center [516, 226] width 347 height 32
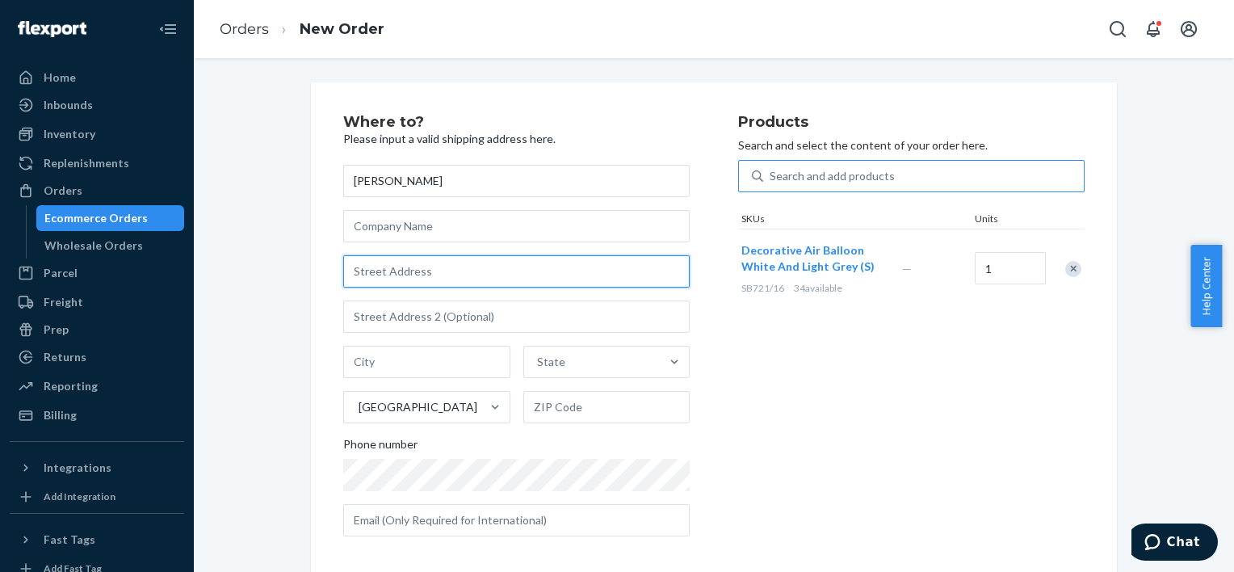
click at [385, 266] on input "text" at bounding box center [516, 271] width 347 height 32
paste input "94 Convent Court"
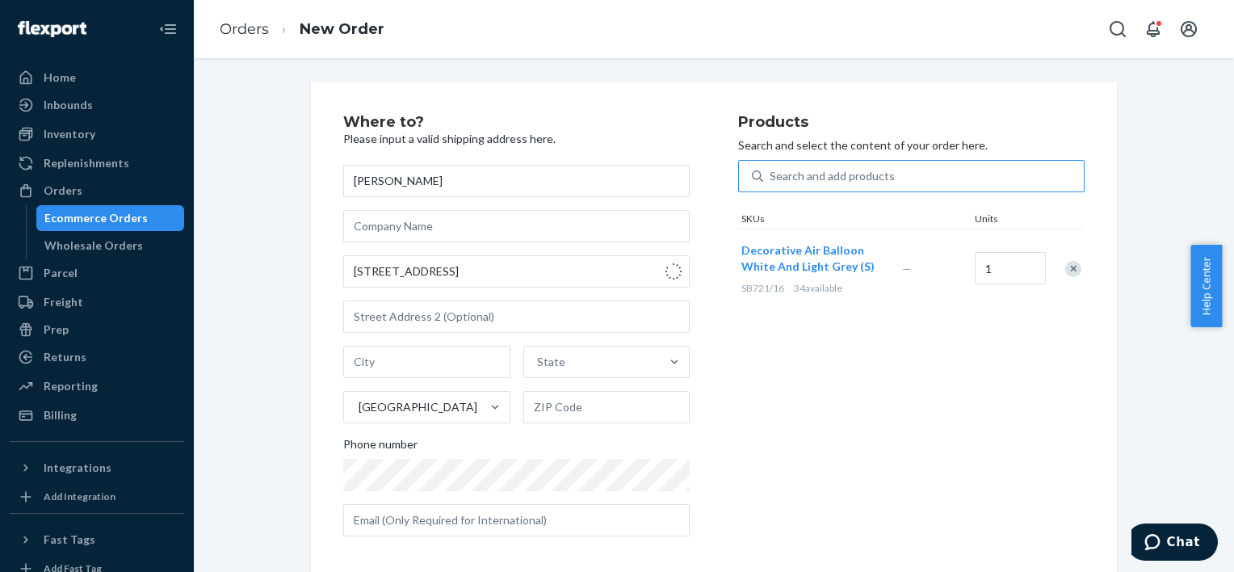
type input "94 Convent Ct"
type input "San Rafael"
type input "94901"
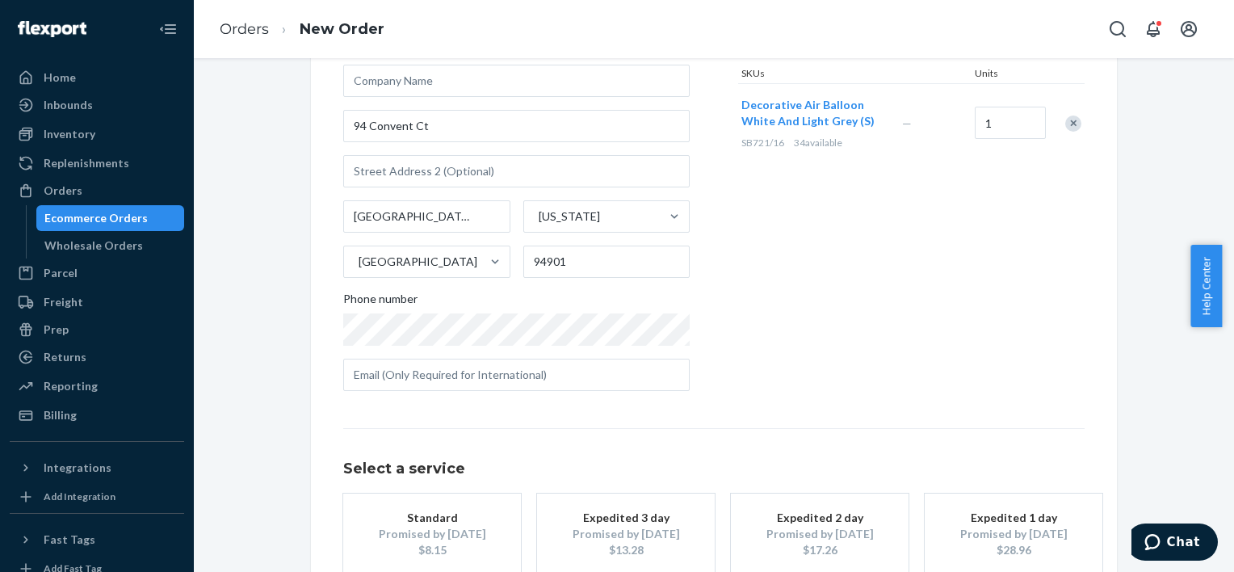
scroll to position [153, 0]
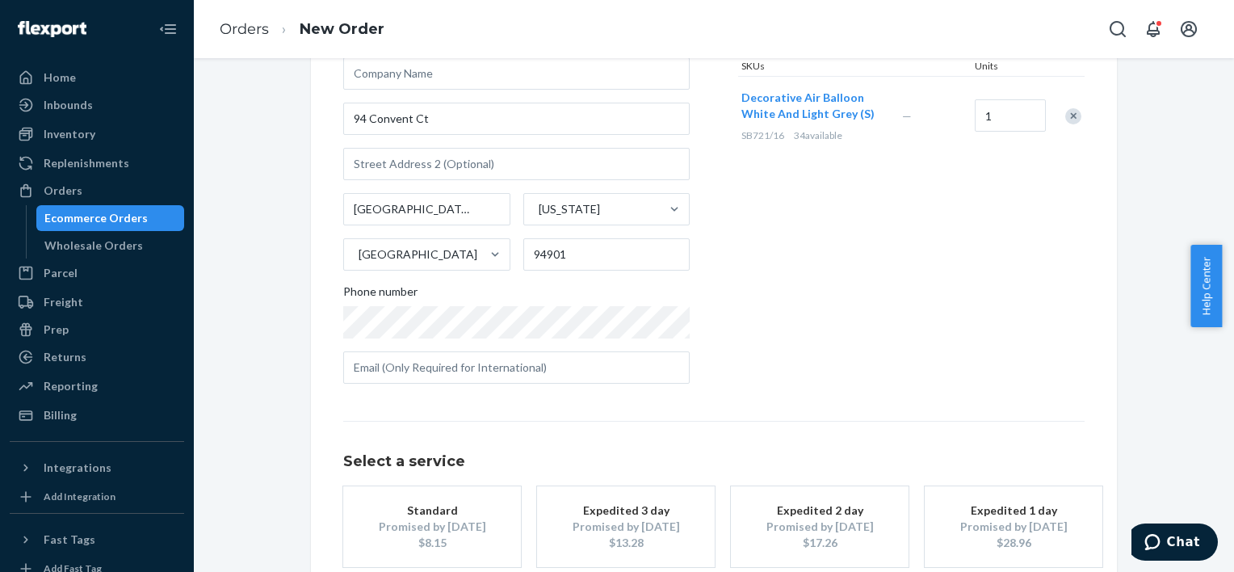
click at [469, 533] on div "Promised by Oct 1, 2025" at bounding box center [432, 527] width 129 height 16
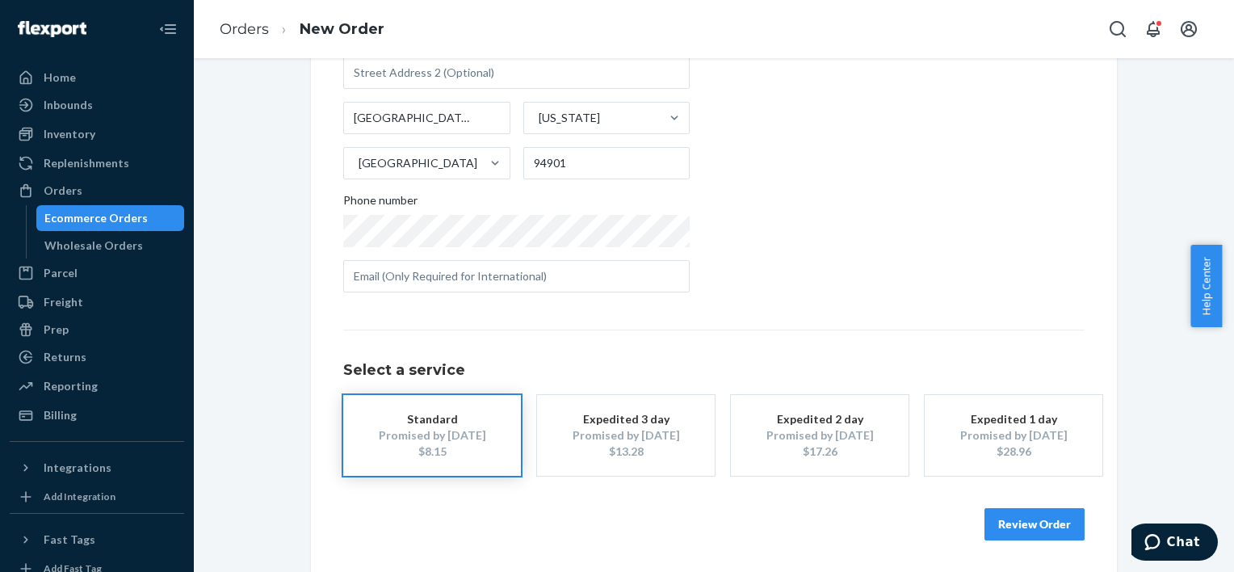
click at [1056, 520] on button "Review Order" at bounding box center [1035, 524] width 100 height 32
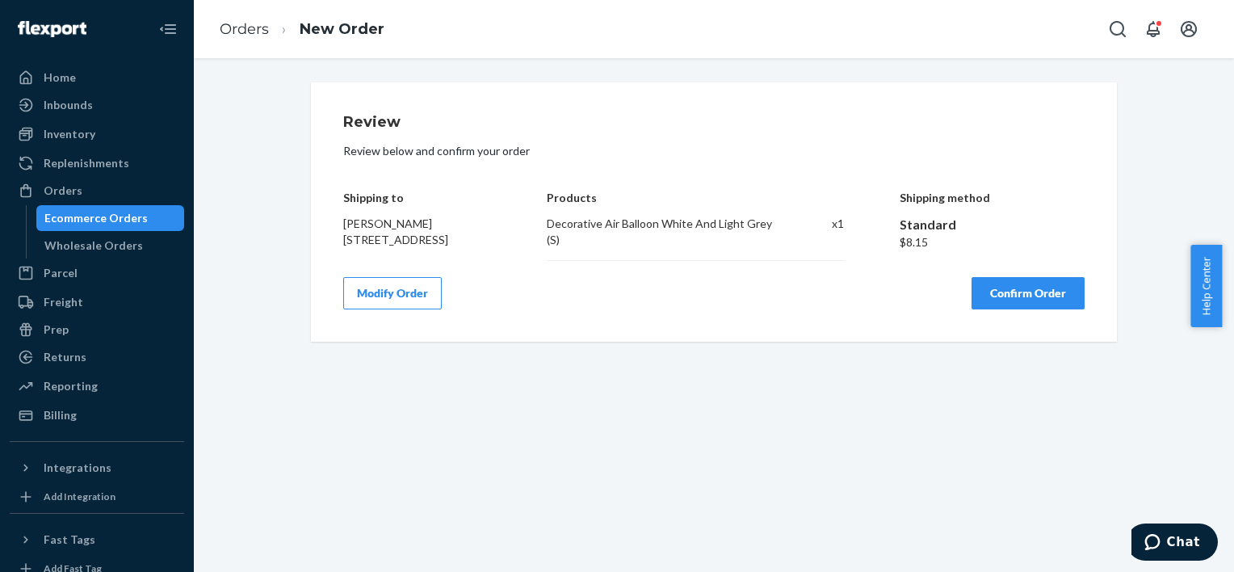
click at [1010, 300] on button "Confirm Order" at bounding box center [1028, 293] width 113 height 32
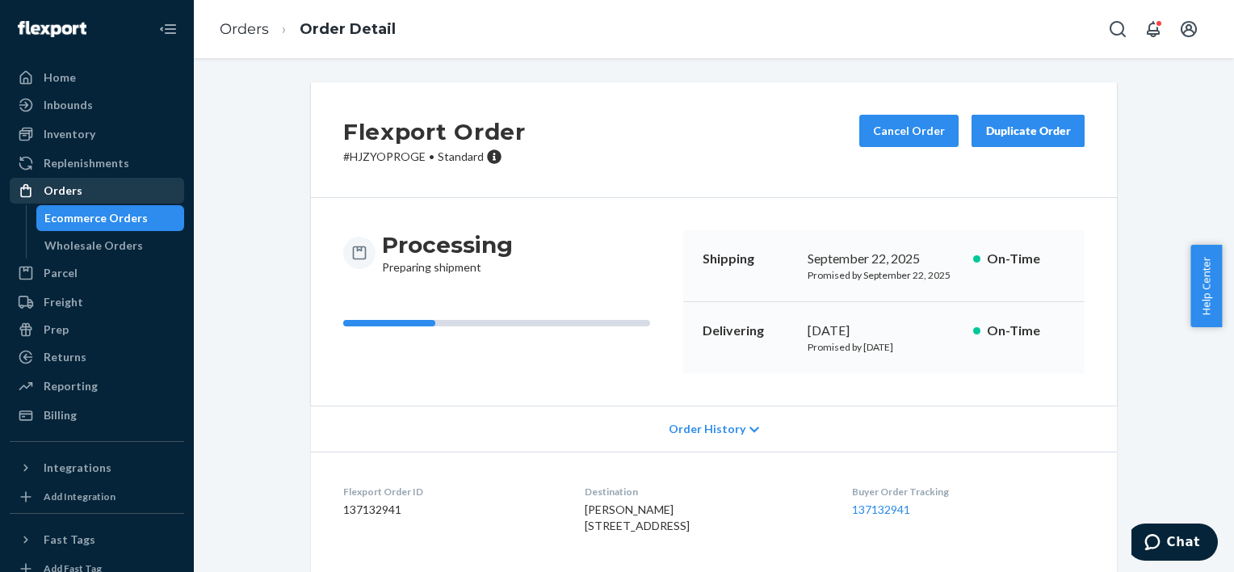
click at [107, 183] on div "Orders" at bounding box center [96, 190] width 171 height 23
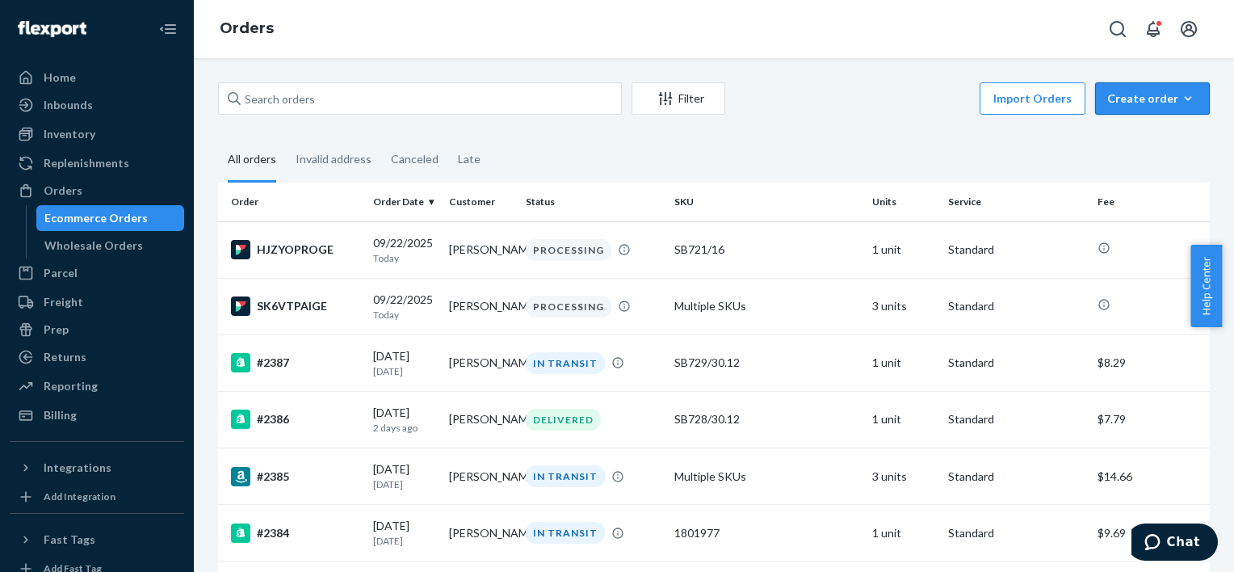
click at [1180, 103] on icon "button" at bounding box center [1188, 98] width 16 height 16
click at [1154, 132] on span "Ecommerce order" at bounding box center [1162, 137] width 100 height 11
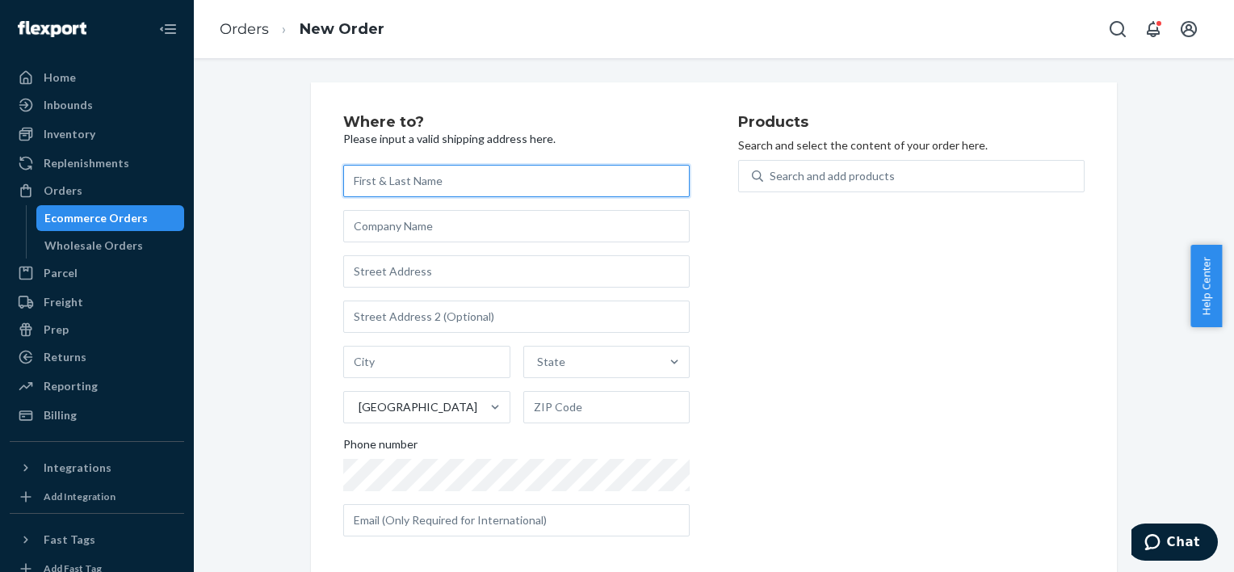
click at [468, 191] on input "text" at bounding box center [516, 181] width 347 height 32
paste input "Sofiia Mineeva"
type input "Sofiia Mineeva"
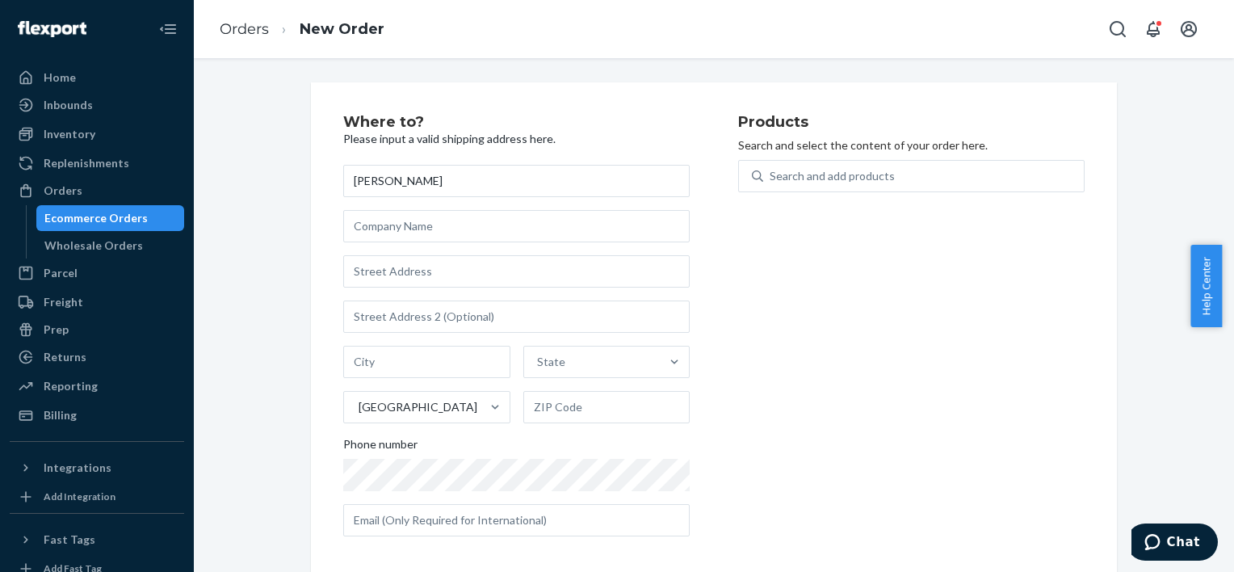
click at [897, 527] on div "Products Search and select the content of your order here. Search and add produ…" at bounding box center [911, 332] width 347 height 435
click at [478, 271] on input "text" at bounding box center [516, 271] width 347 height 32
paste input "Port de la mer, le pont 3"
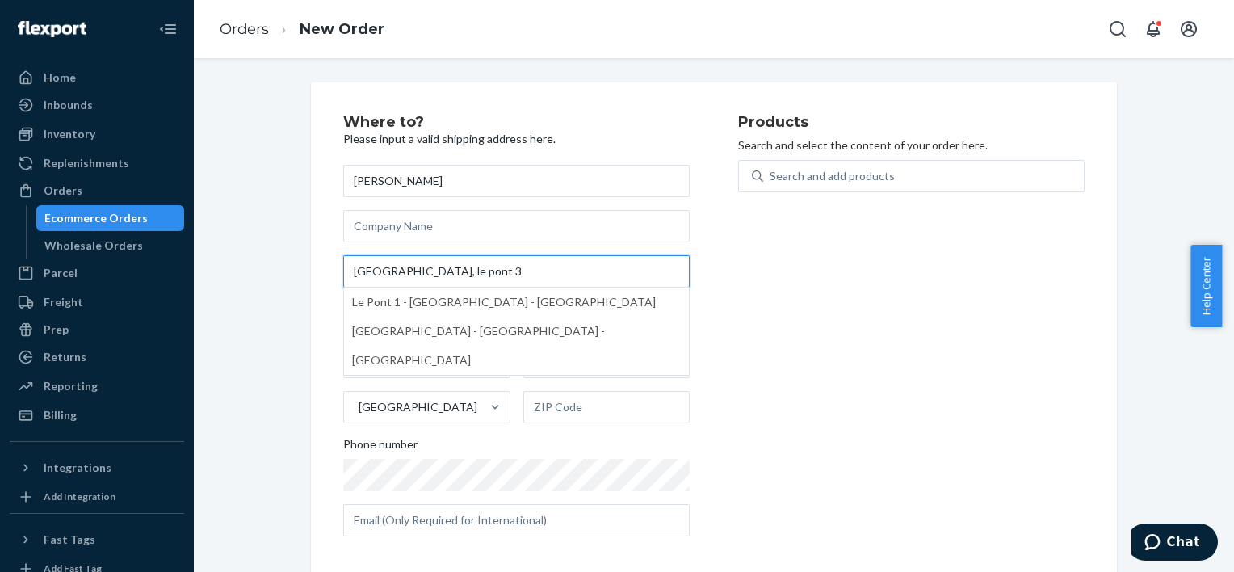
click at [478, 271] on input "Port de la mer, le pont 3" at bounding box center [516, 271] width 347 height 32
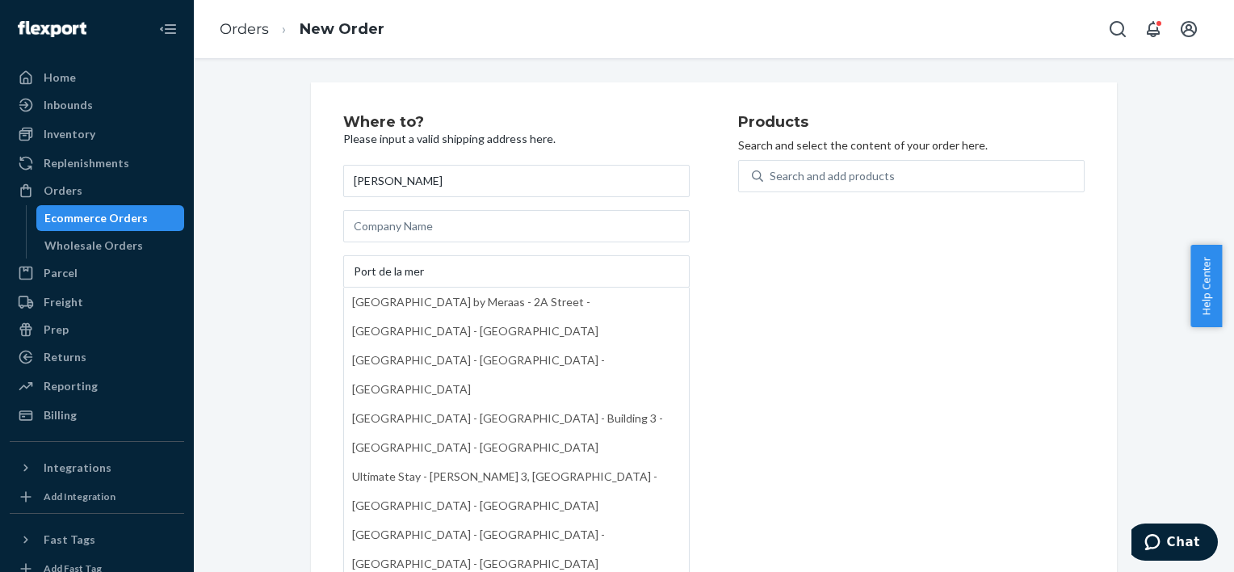
click at [848, 412] on div "Products Search and select the content of your order here. Search and add produ…" at bounding box center [911, 332] width 347 height 435
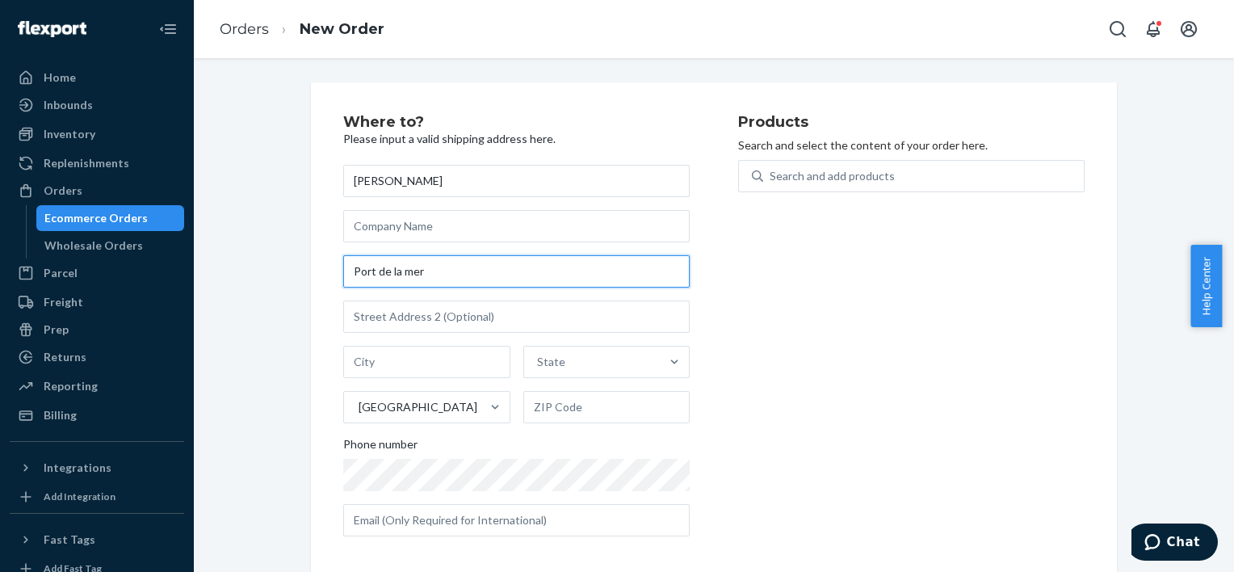
click at [527, 267] on input "Port de la mer" at bounding box center [516, 271] width 347 height 32
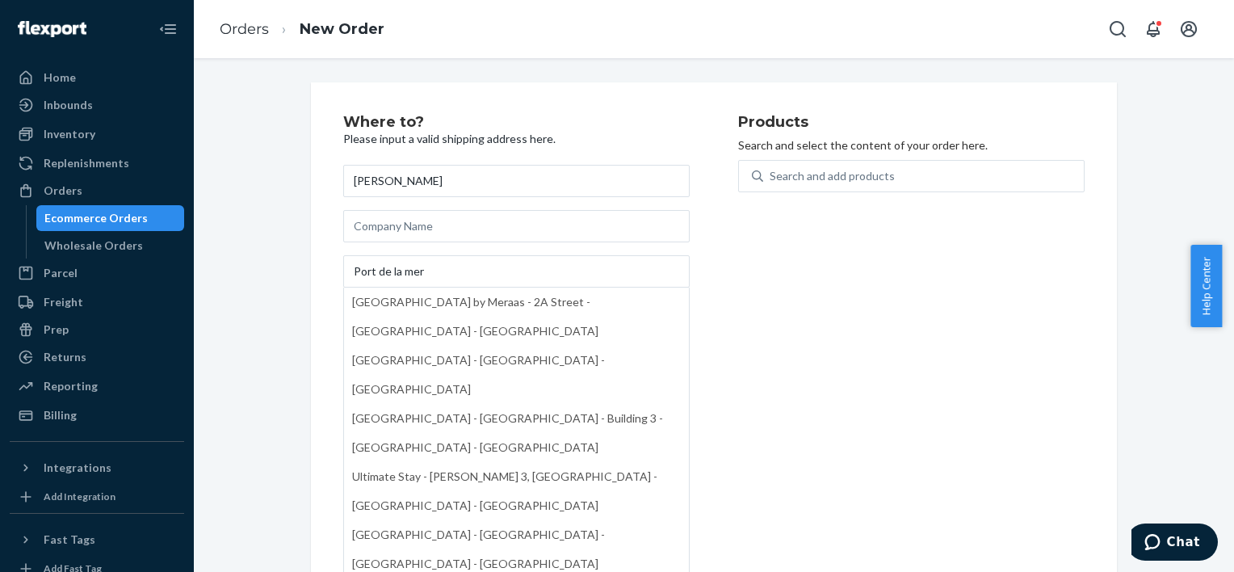
click at [766, 294] on div "Products Search and select the content of your order here. Search and add produ…" at bounding box center [911, 332] width 347 height 435
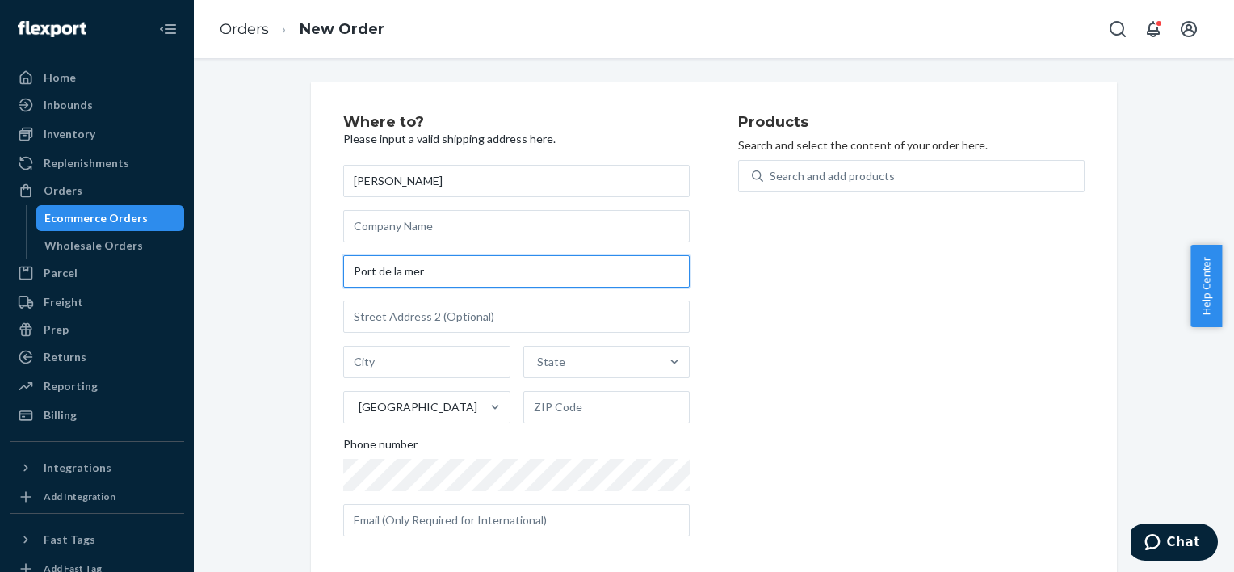
click at [434, 275] on input "Port de la mer" at bounding box center [516, 271] width 347 height 32
type input "2A Street"
type input "Dubai"
drag, startPoint x: 438, startPoint y: 279, endPoint x: 259, endPoint y: 300, distance: 179.8
click at [259, 300] on div "Where to? Please input a valid shipping address here. Sofiia Mineeva 2A Street …" at bounding box center [714, 331] width 1016 height 499
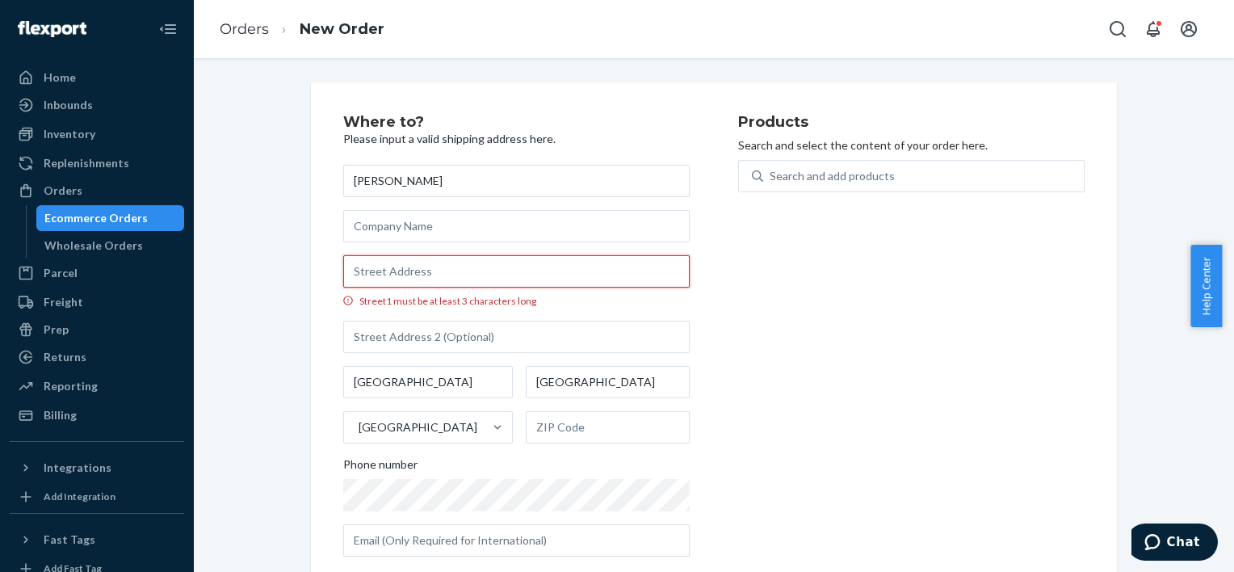
paste input "Port de la mer, le pont 3"
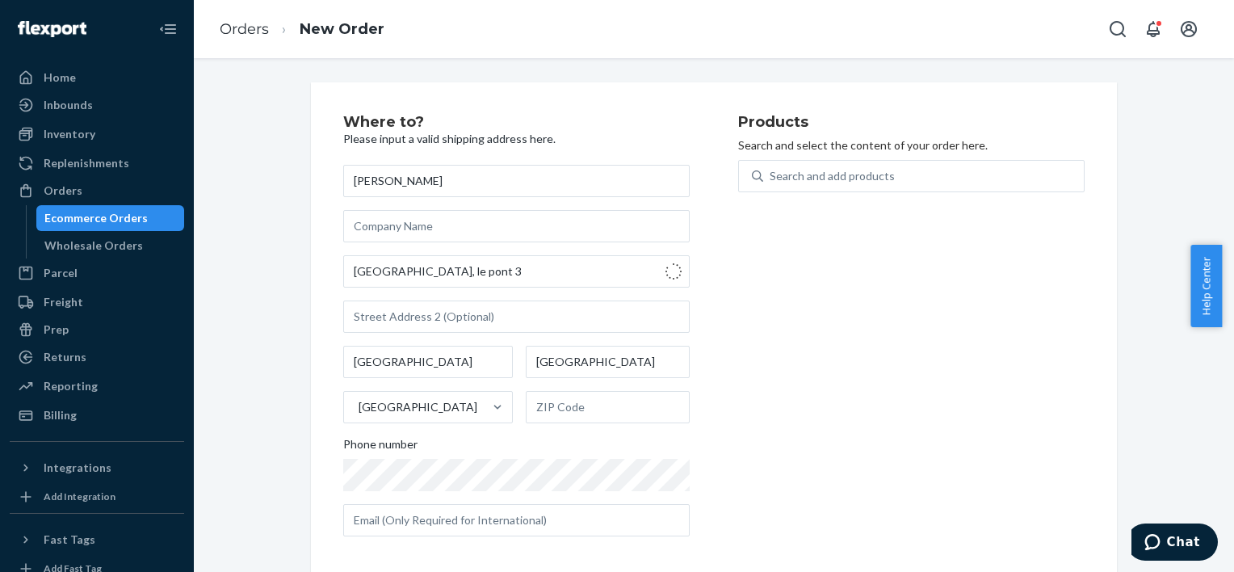
type input "2A Street"
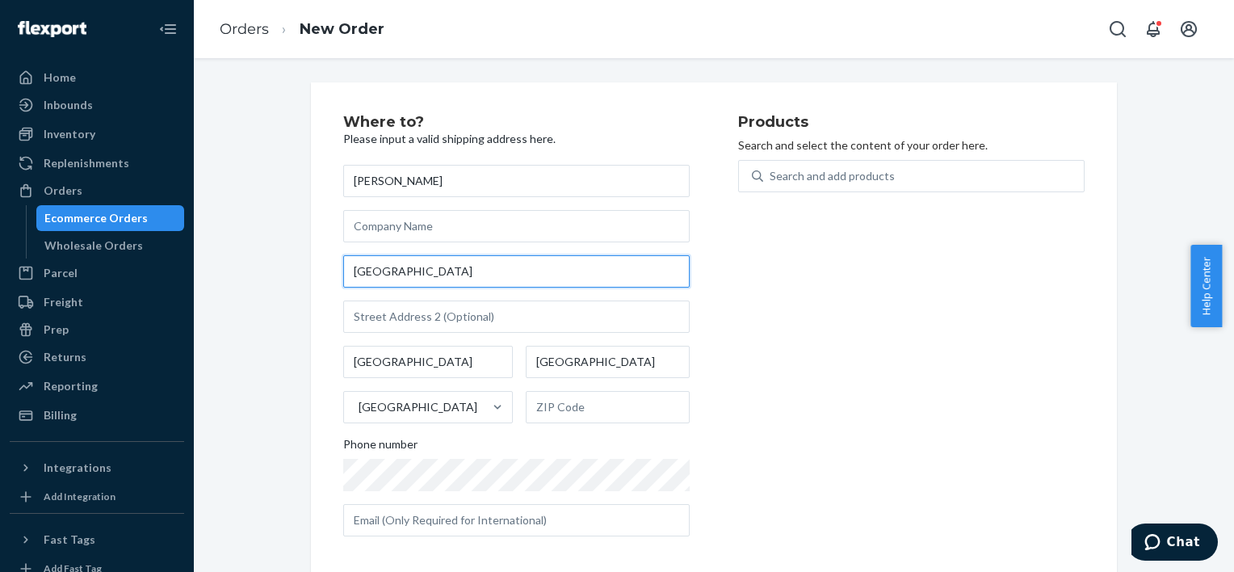
drag, startPoint x: 456, startPoint y: 267, endPoint x: 268, endPoint y: 297, distance: 189.8
click at [268, 297] on div "Where to? Please input a valid shipping address here. Sofiia Mineeva 2A Street …" at bounding box center [714, 331] width 1016 height 499
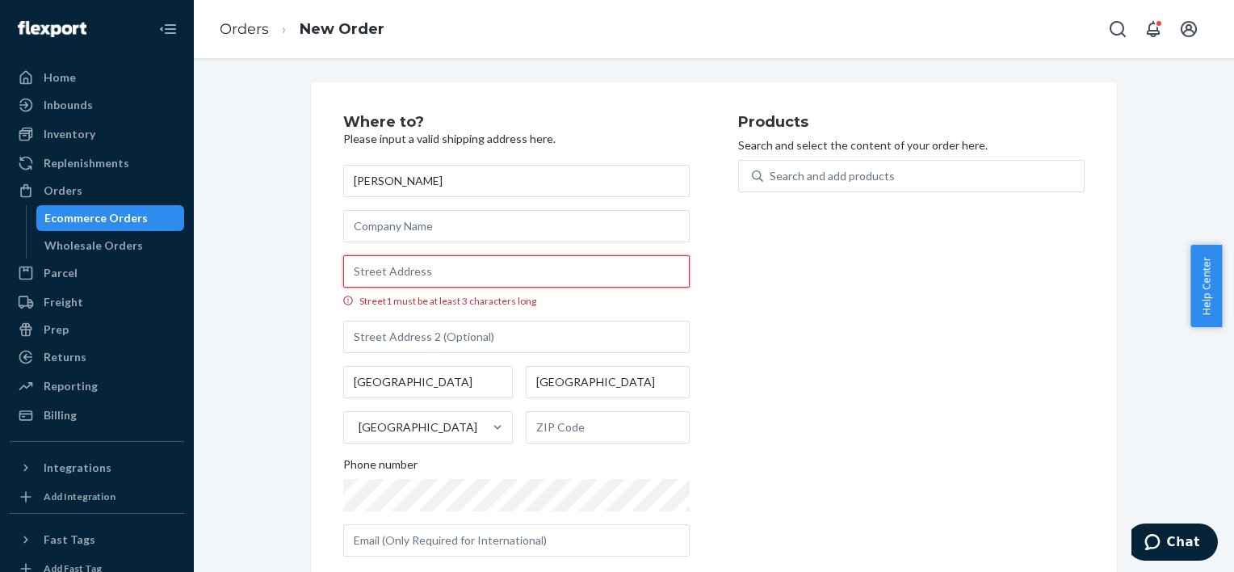
type input "o"
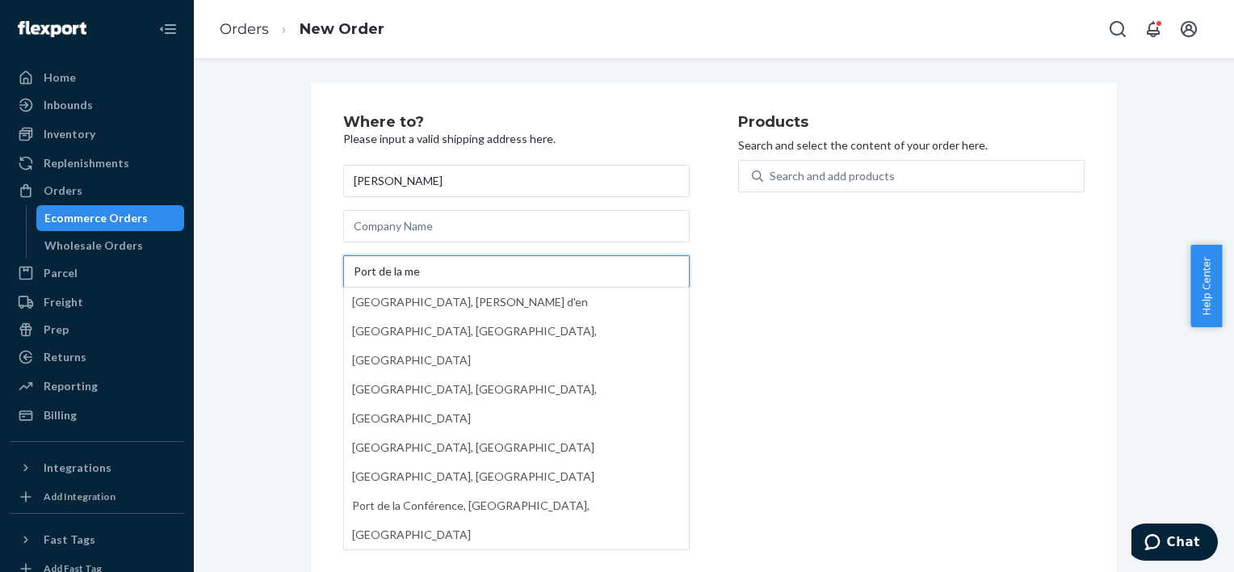
type input "Port de la mer"
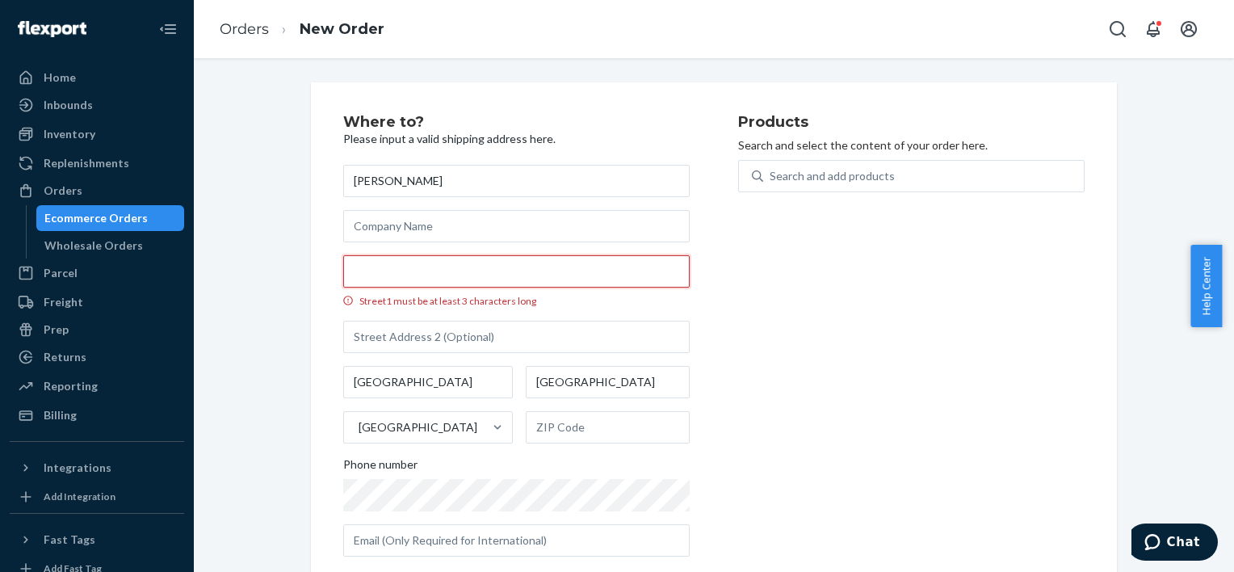
paste input "Port de la mer, le pont 3"
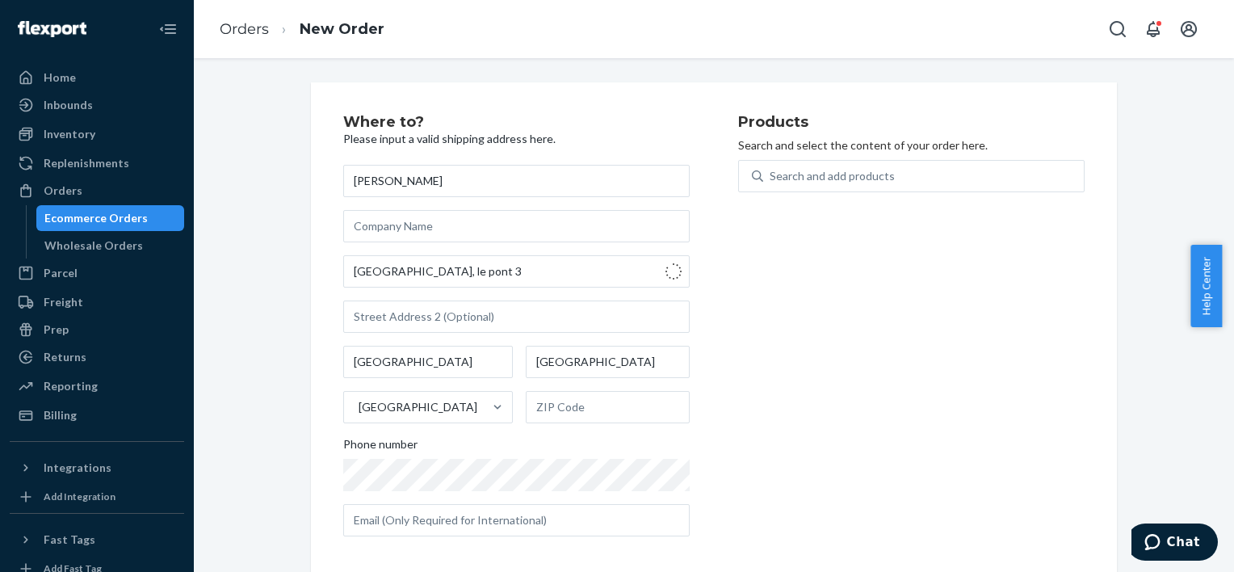
type input "2A Street"
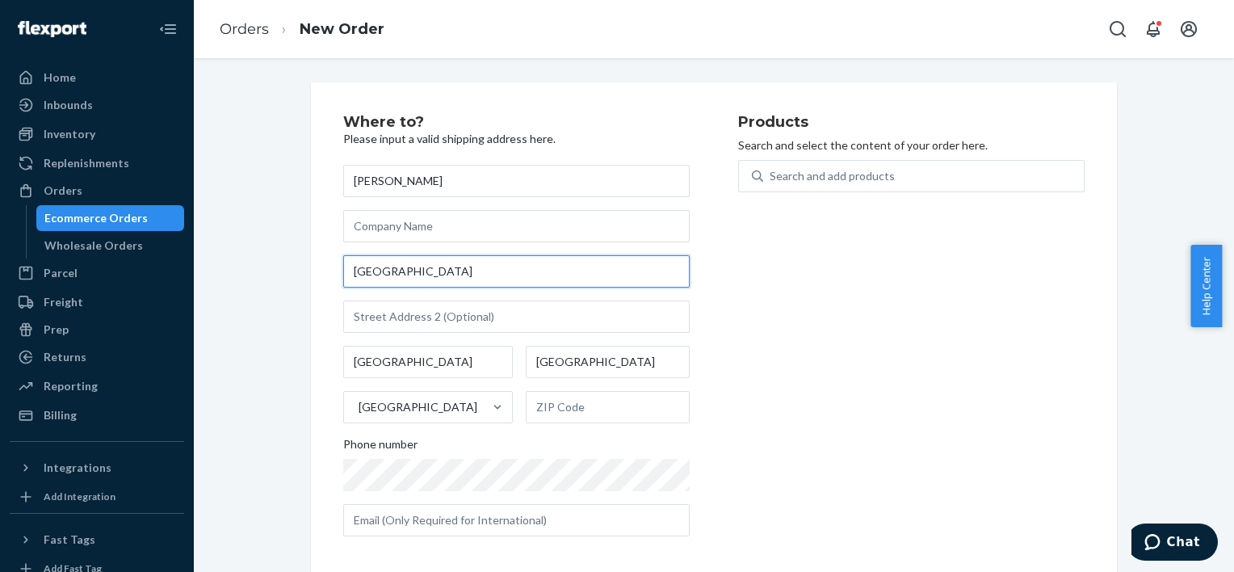
drag, startPoint x: 418, startPoint y: 268, endPoint x: 184, endPoint y: 268, distance: 234.3
click at [184, 268] on div "Home Inbounds Shipping Plans Problems Inventory Products Replenishments Orders …" at bounding box center [617, 286] width 1234 height 572
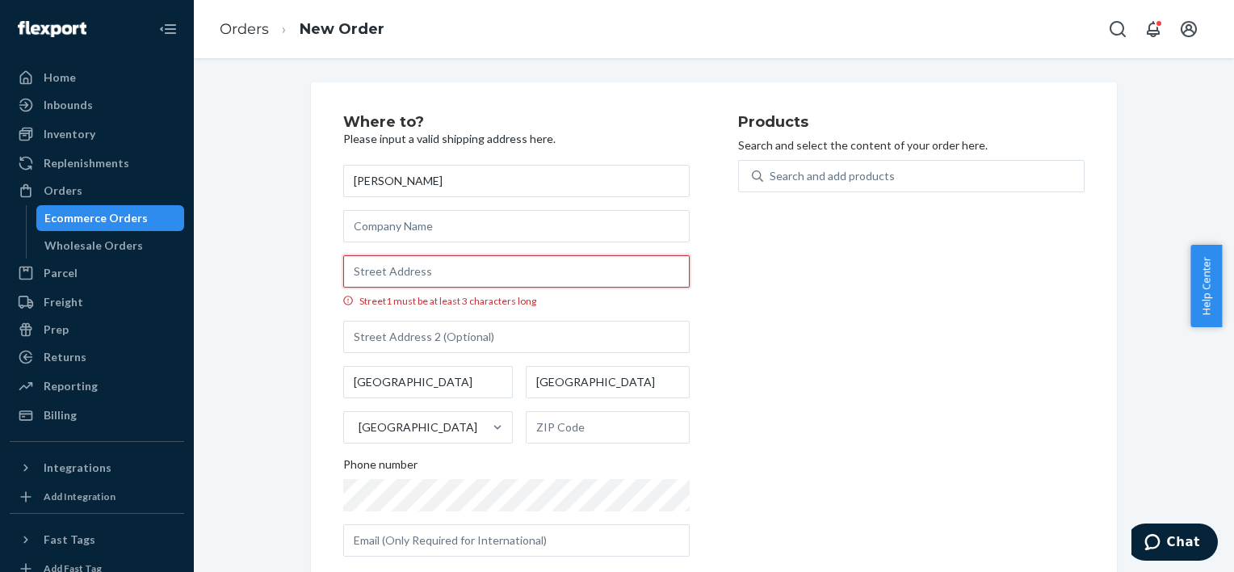
paste input "Port de la mer, le pont 3"
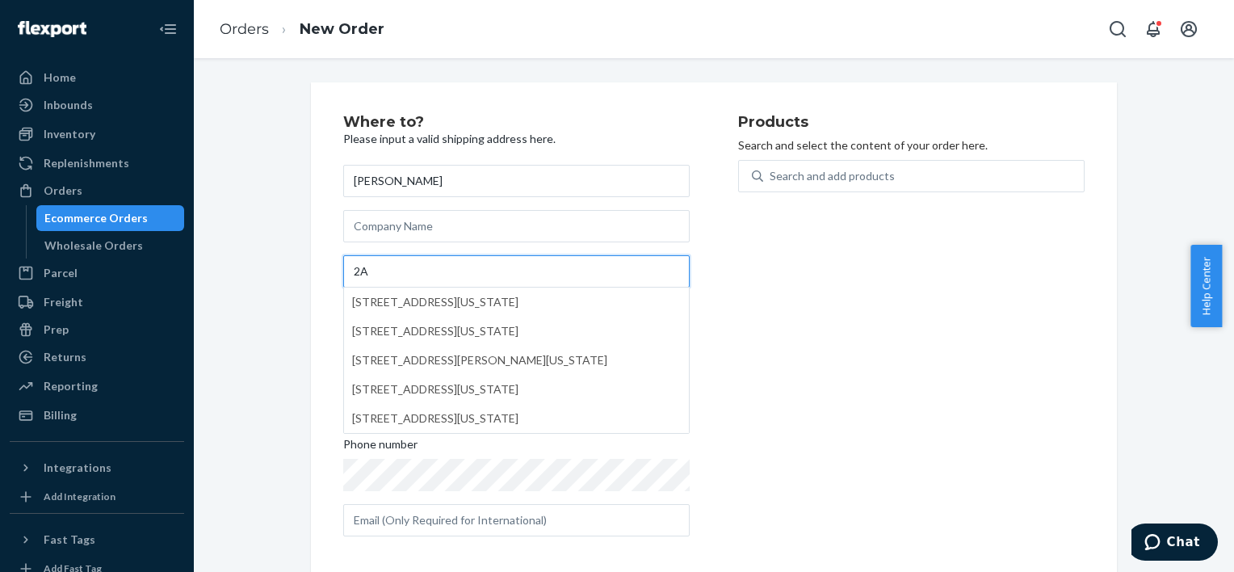
type input "2"
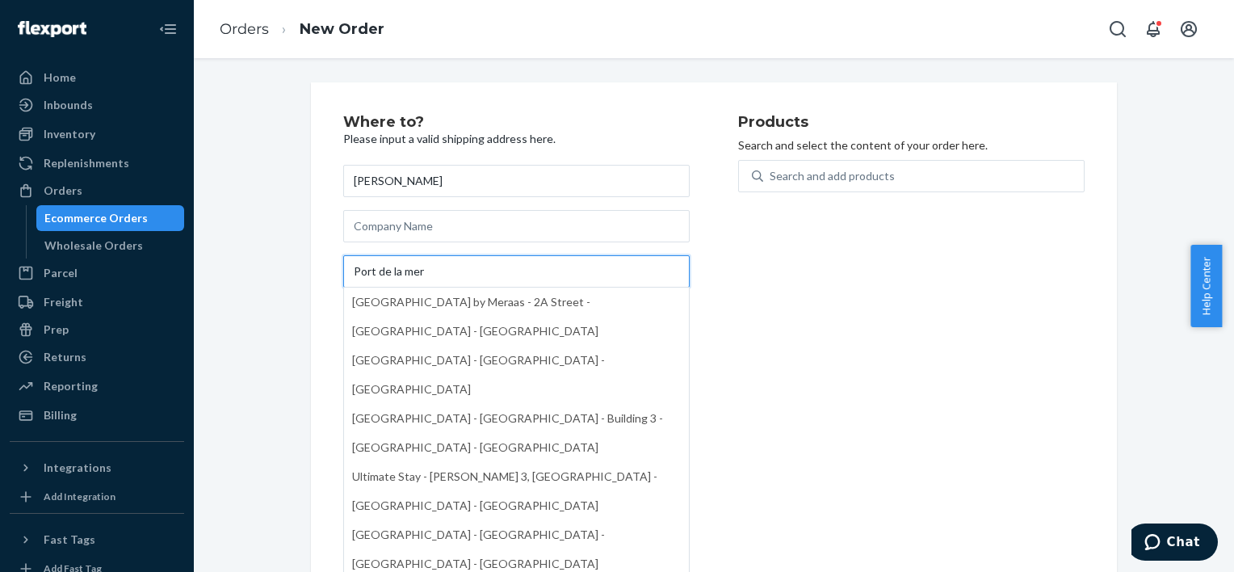
type input "Port de la mer"
click at [195, 276] on div "Where to? Please input a valid shipping address here. Sofiia Mineeva Port de la…" at bounding box center [714, 315] width 1040 height 514
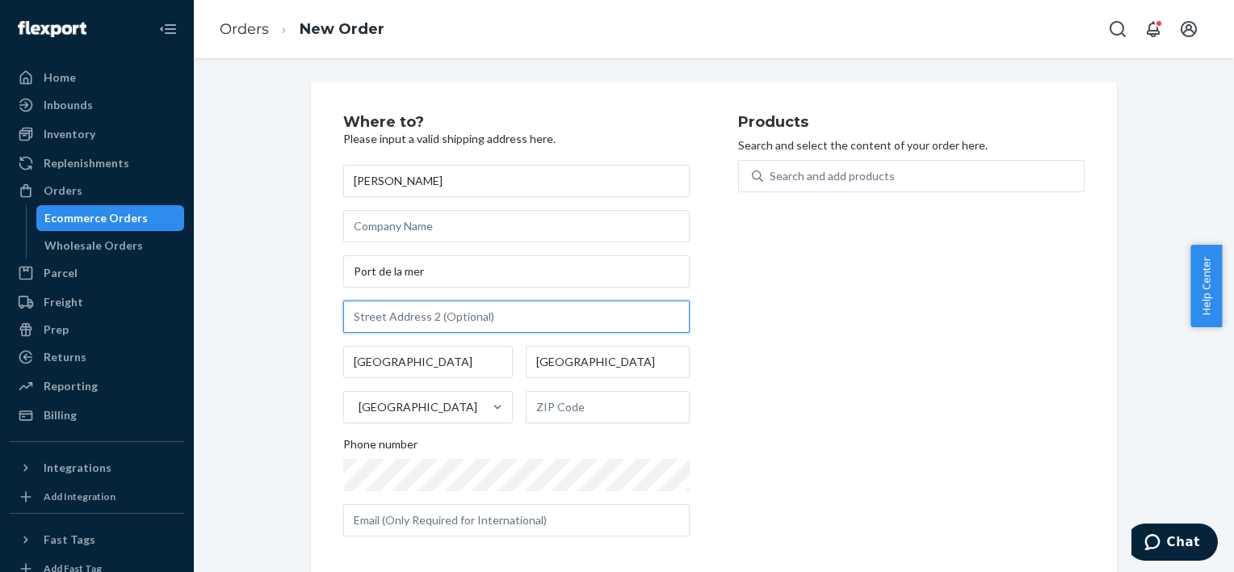
click at [398, 317] on input "text" at bounding box center [516, 316] width 347 height 32
click at [481, 332] on input "text" at bounding box center [516, 316] width 347 height 32
click at [477, 319] on input "text" at bounding box center [516, 316] width 347 height 32
type input "Le point 3, 404"
click at [831, 360] on div "Products Search and select the content of your order here. Search and add produ…" at bounding box center [911, 332] width 347 height 435
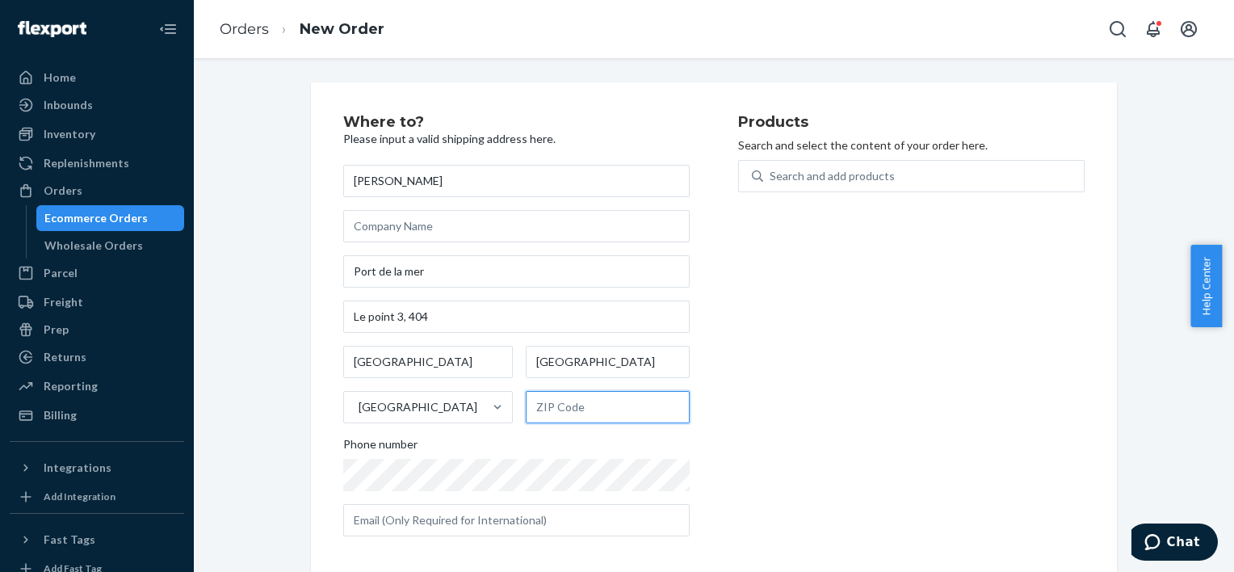
click at [604, 401] on input "text" at bounding box center [608, 407] width 164 height 32
type input "00000"
click at [743, 458] on div "Products Search and select the content of your order here. Search and add produ…" at bounding box center [911, 332] width 347 height 435
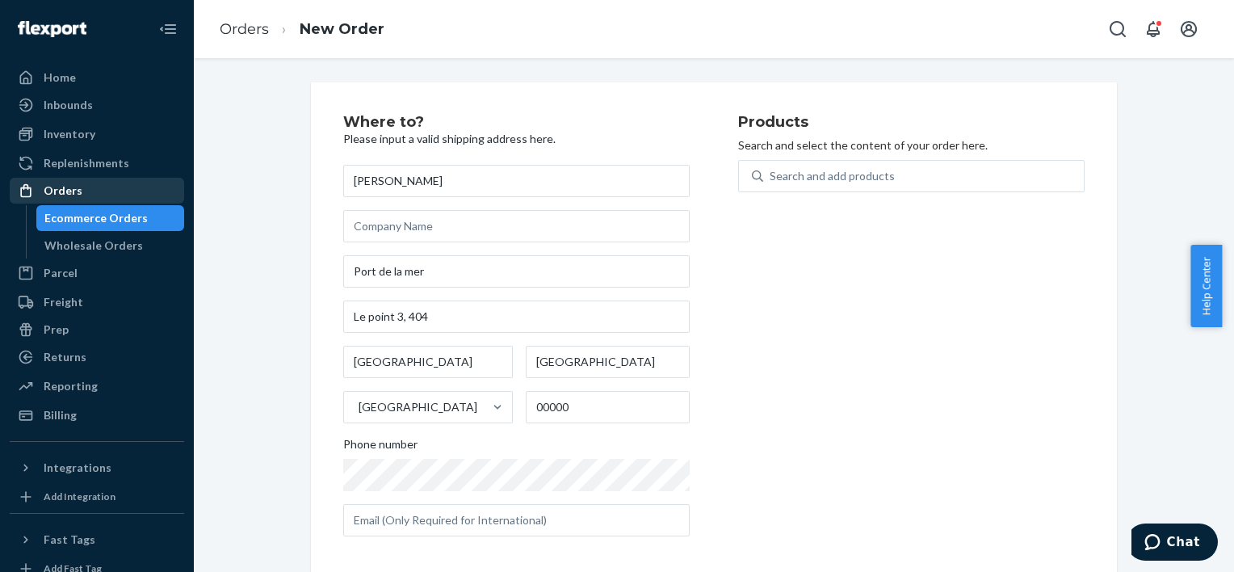
click at [94, 193] on div "Orders" at bounding box center [96, 190] width 171 height 23
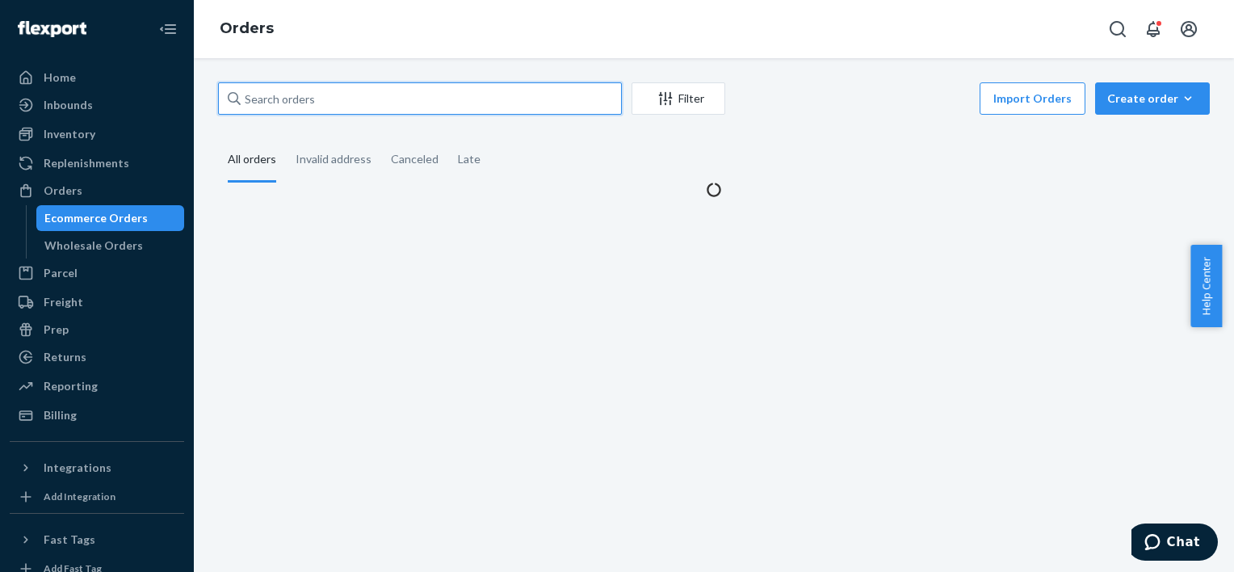
click at [375, 97] on input "text" at bounding box center [420, 98] width 404 height 32
type input "s"
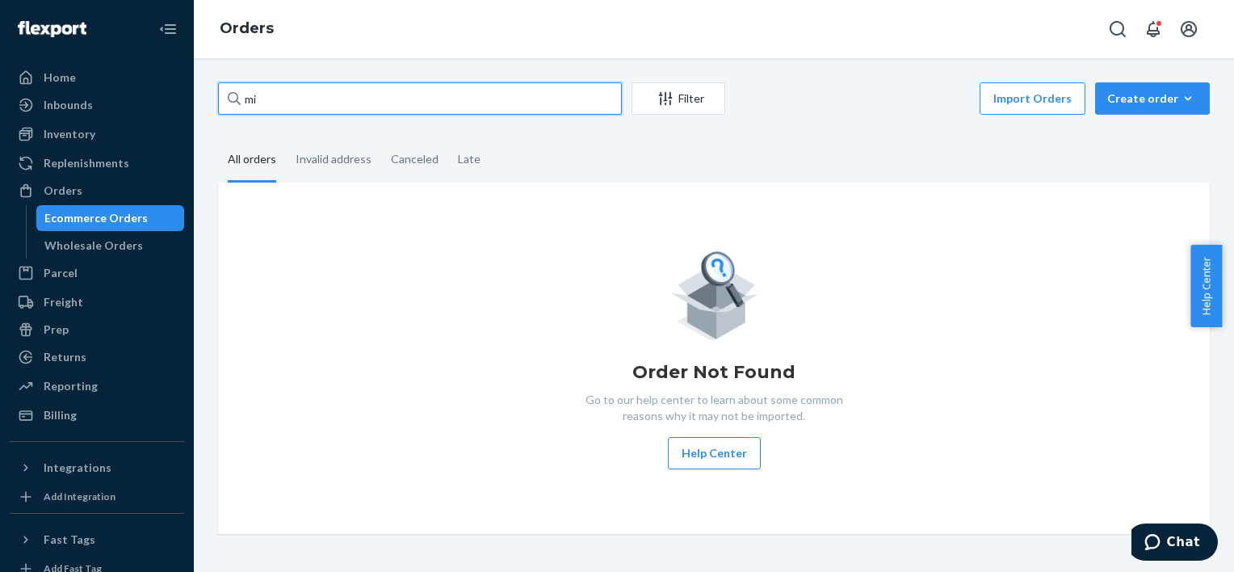
type input "m"
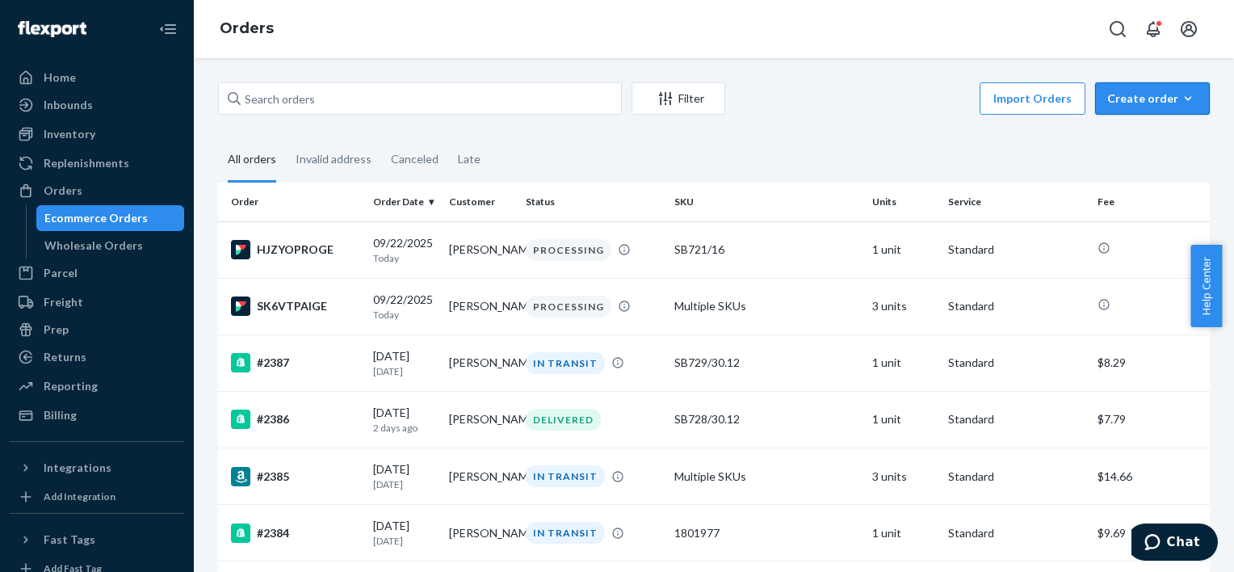
click at [1098, 94] on button "Create order Ecommerce order Removal order" at bounding box center [1152, 98] width 115 height 32
click at [1102, 138] on button "Ecommerce order" at bounding box center [1176, 137] width 155 height 35
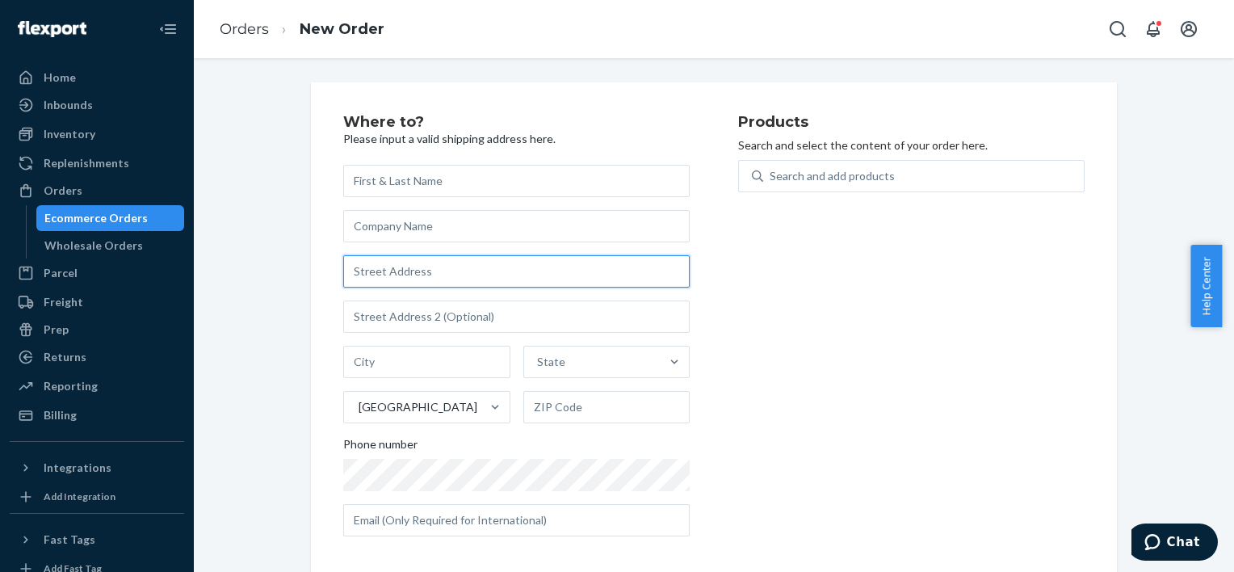
click at [428, 271] on input "text" at bounding box center [516, 271] width 347 height 32
paste input "b6ftz7xwvr@privaterelay.appleid.com"
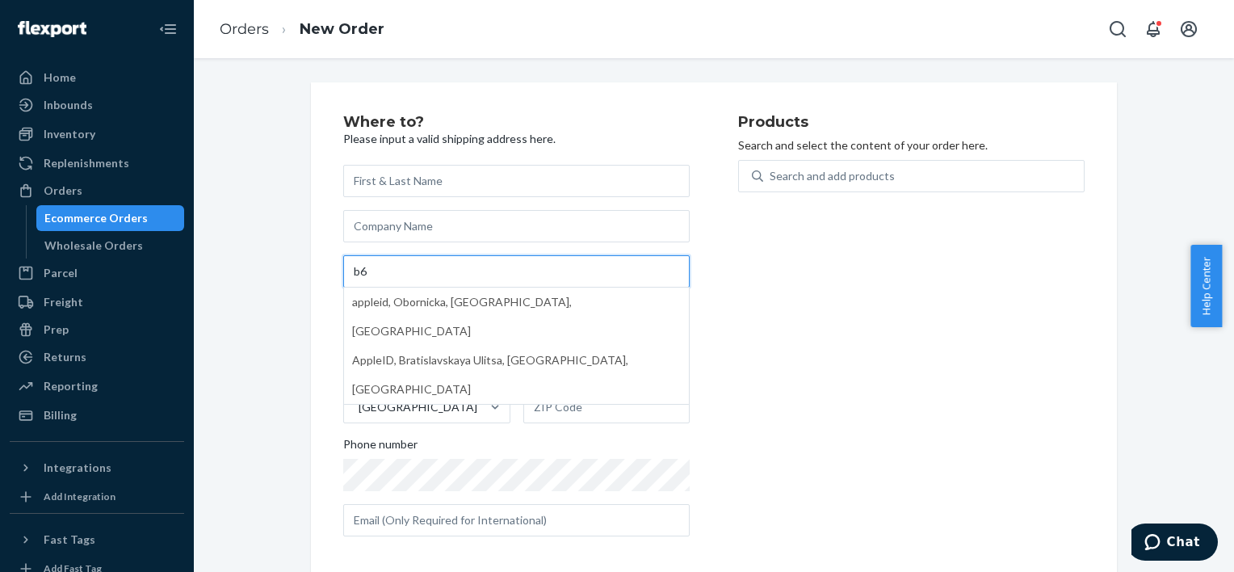
type input "b"
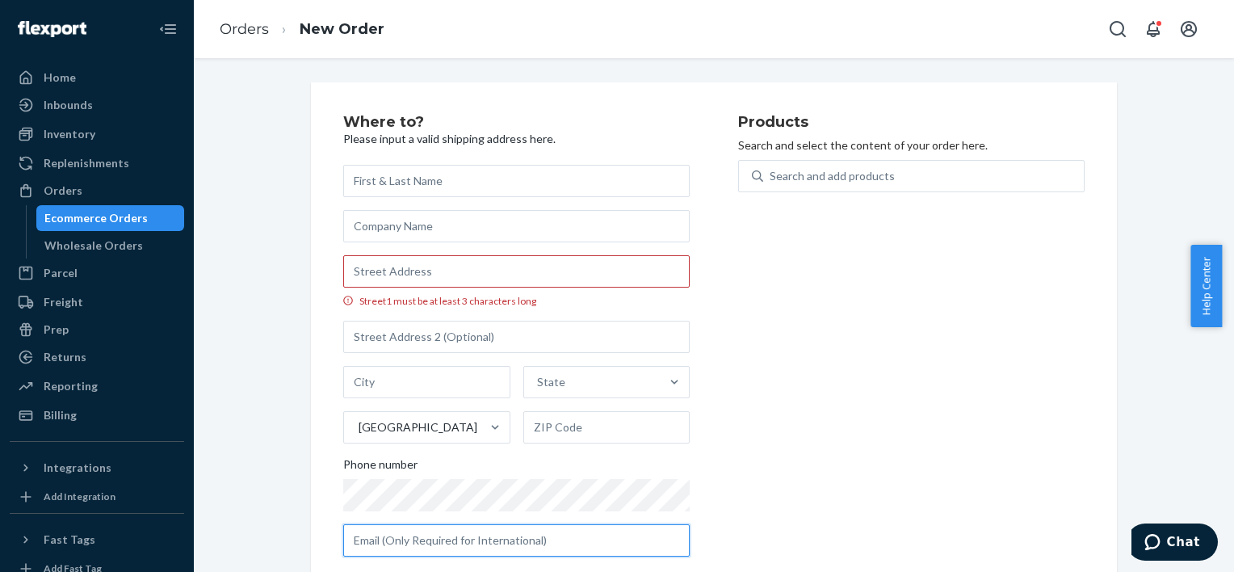
click at [426, 529] on input "text" at bounding box center [516, 540] width 347 height 32
paste input "b6ftz7xwvr@privaterelay.appleid.com"
type input "b6ftz7xwvr@privaterelay.appleid.com"
drag, startPoint x: 557, startPoint y: 544, endPoint x: 299, endPoint y: 502, distance: 261.1
click at [299, 502] on div "Where to? Please input a valid shipping address here. Street1 must be at least …" at bounding box center [714, 341] width 830 height 519
